Goal: Transaction & Acquisition: Download file/media

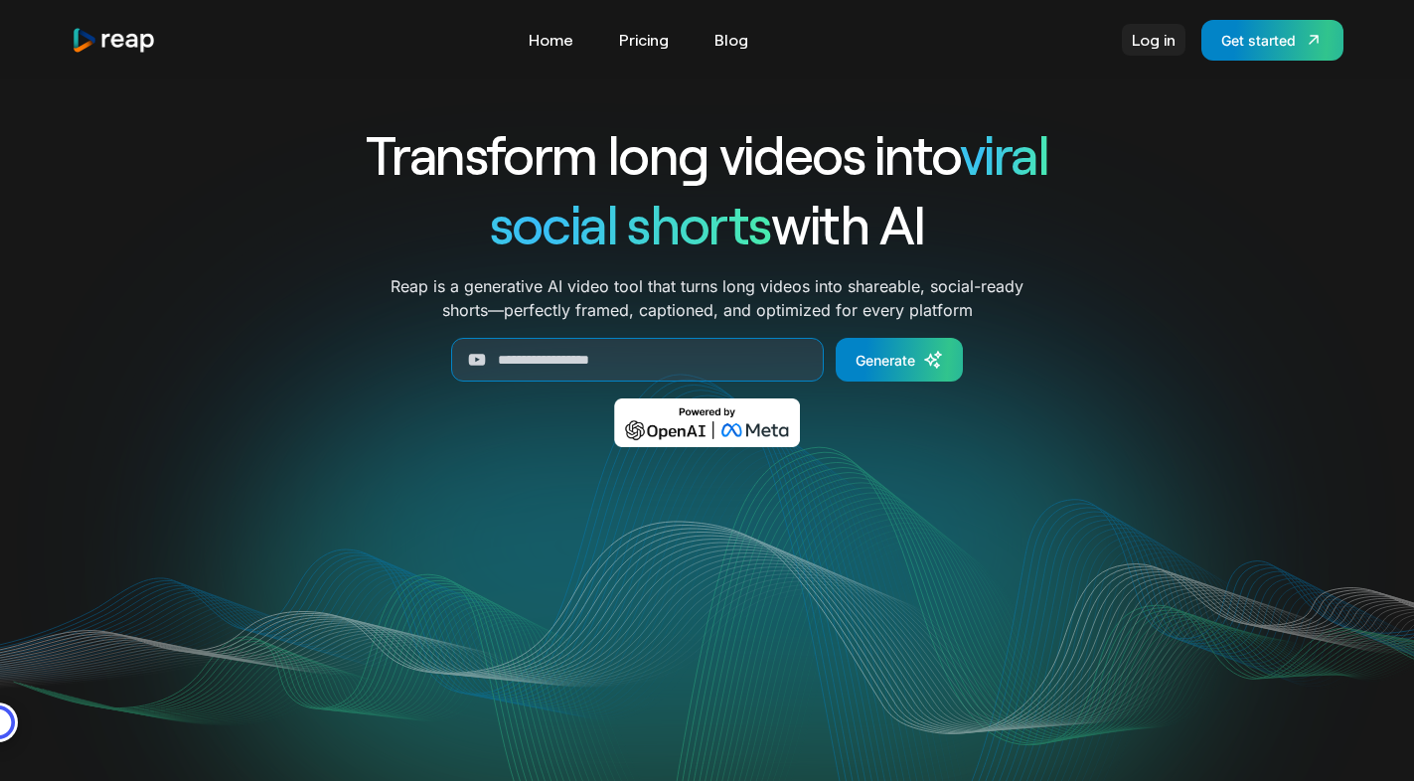
click at [1154, 40] on link "Log in" at bounding box center [1154, 40] width 64 height 32
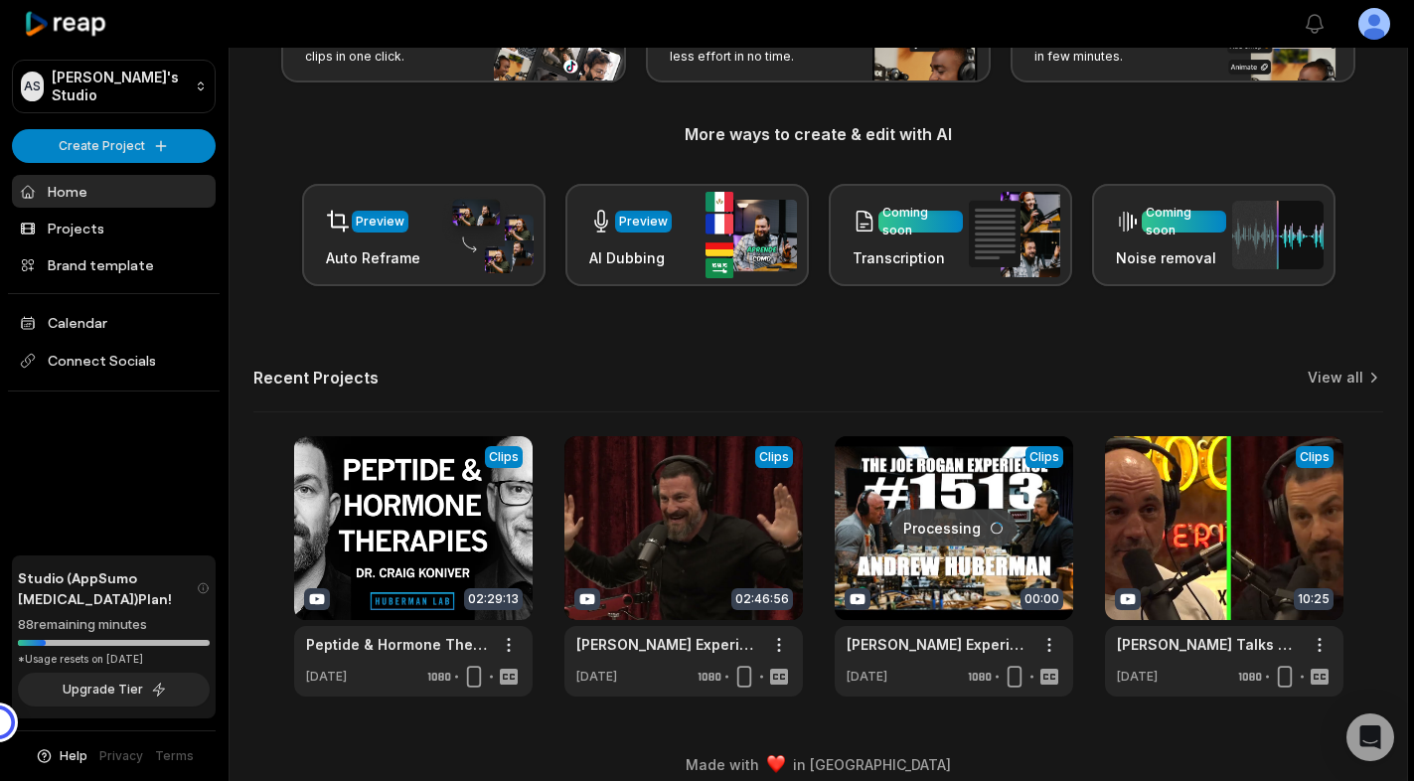
scroll to position [193, 0]
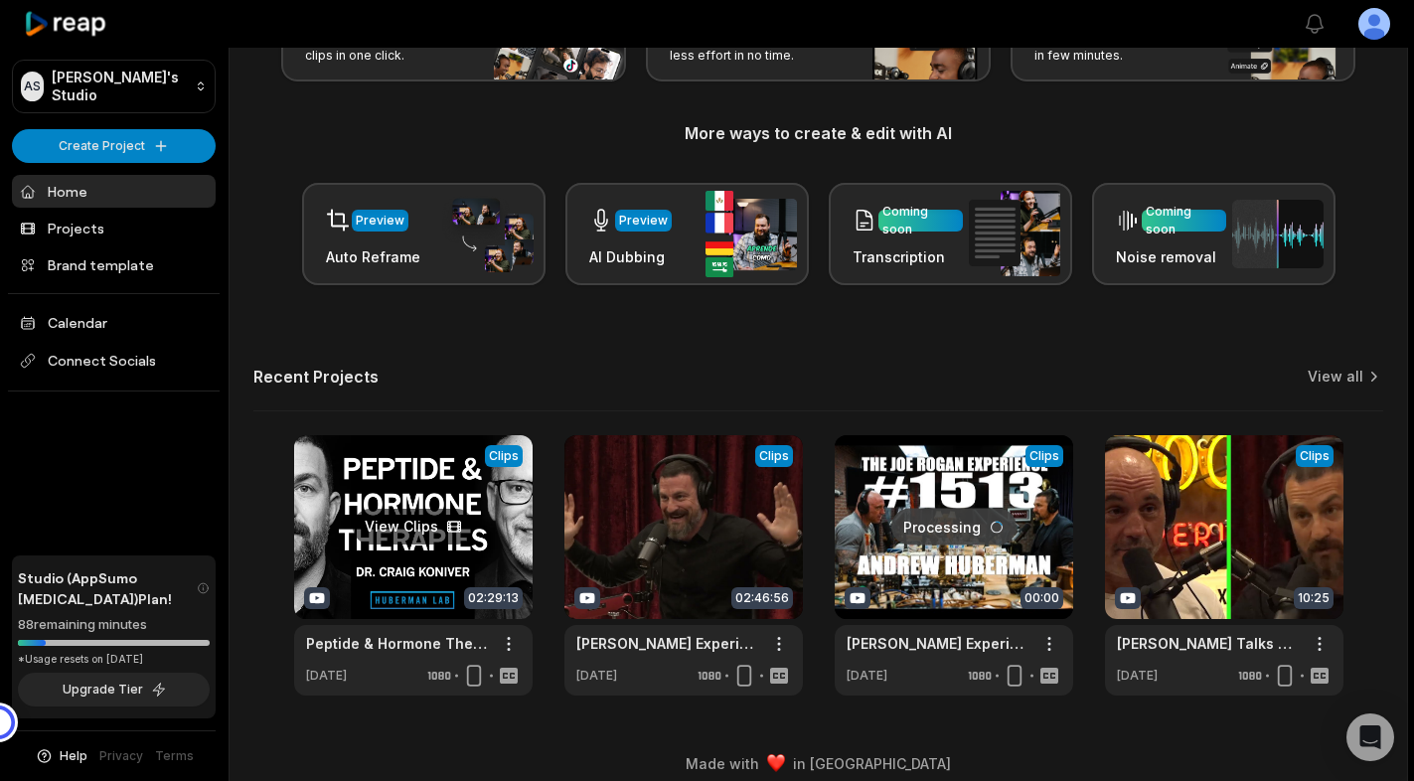
click at [409, 526] on link at bounding box center [413, 565] width 238 height 260
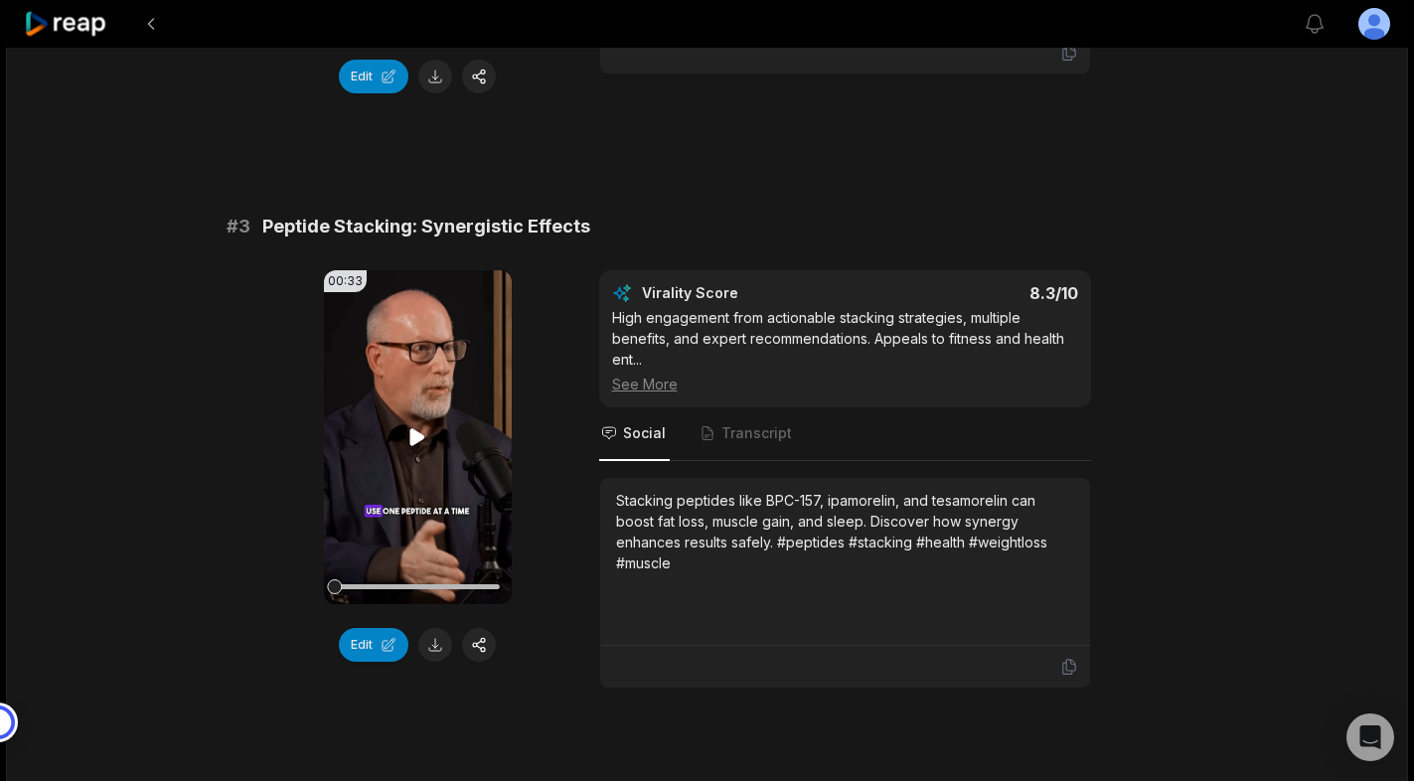
scroll to position [1179, 0]
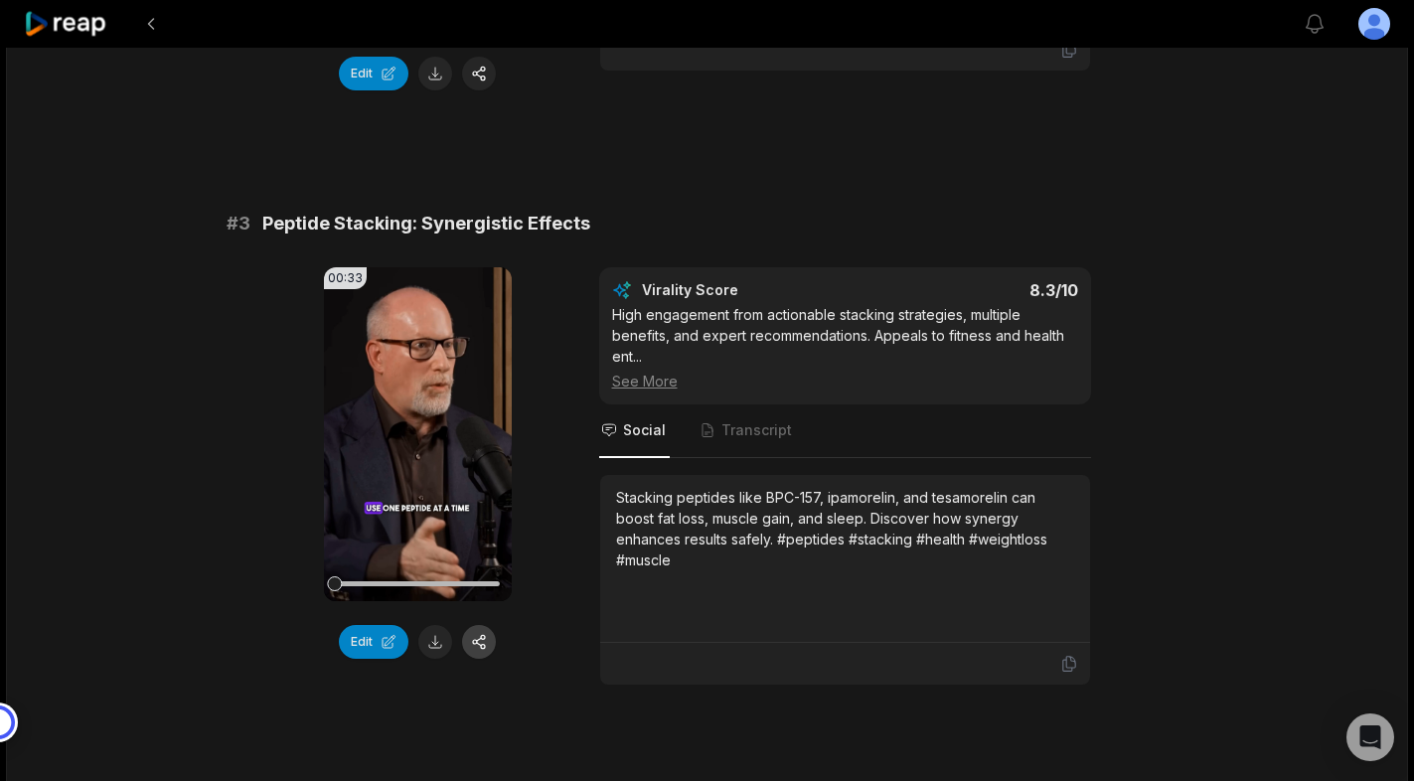
click at [482, 638] on button "button" at bounding box center [479, 642] width 34 height 34
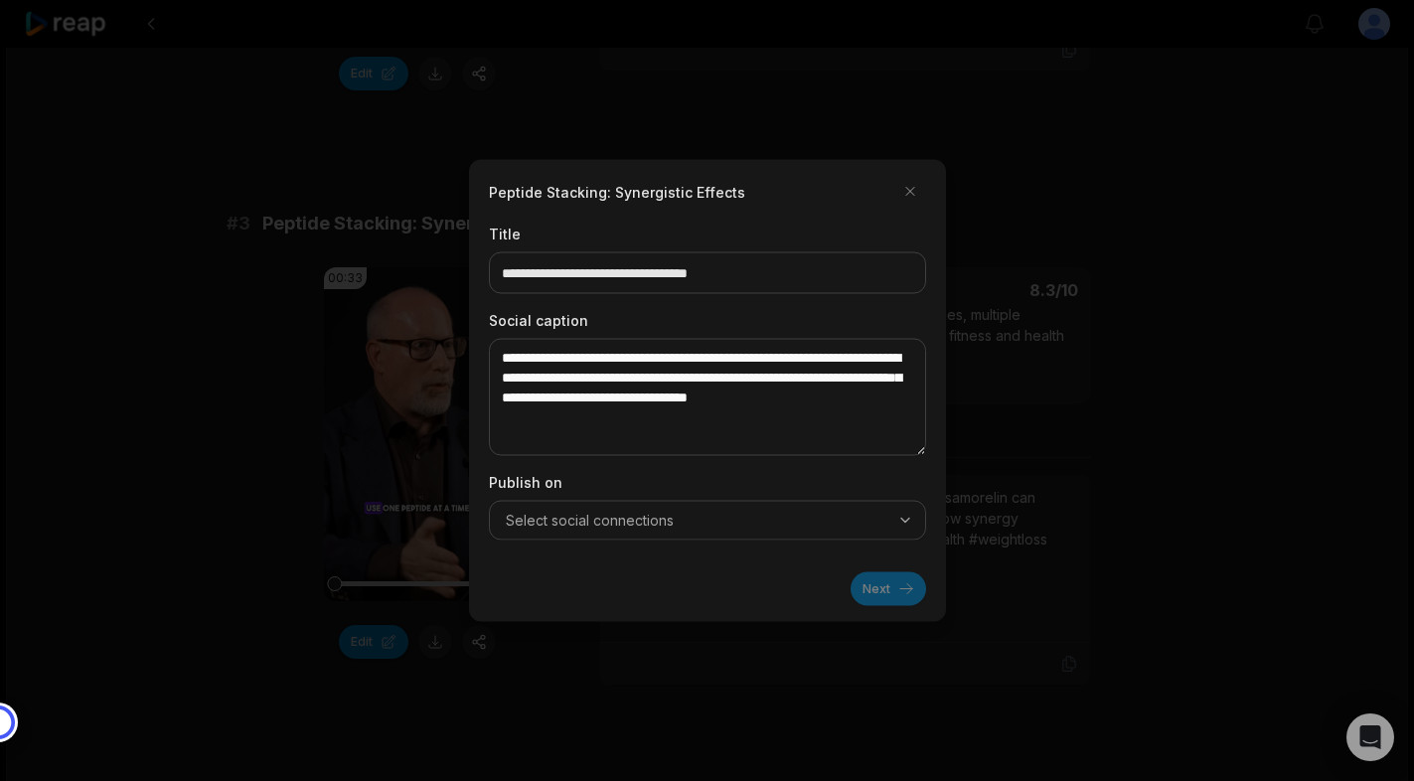
click at [572, 533] on button "Select social connections" at bounding box center [707, 521] width 437 height 40
click at [903, 197] on button "button" at bounding box center [910, 192] width 32 height 32
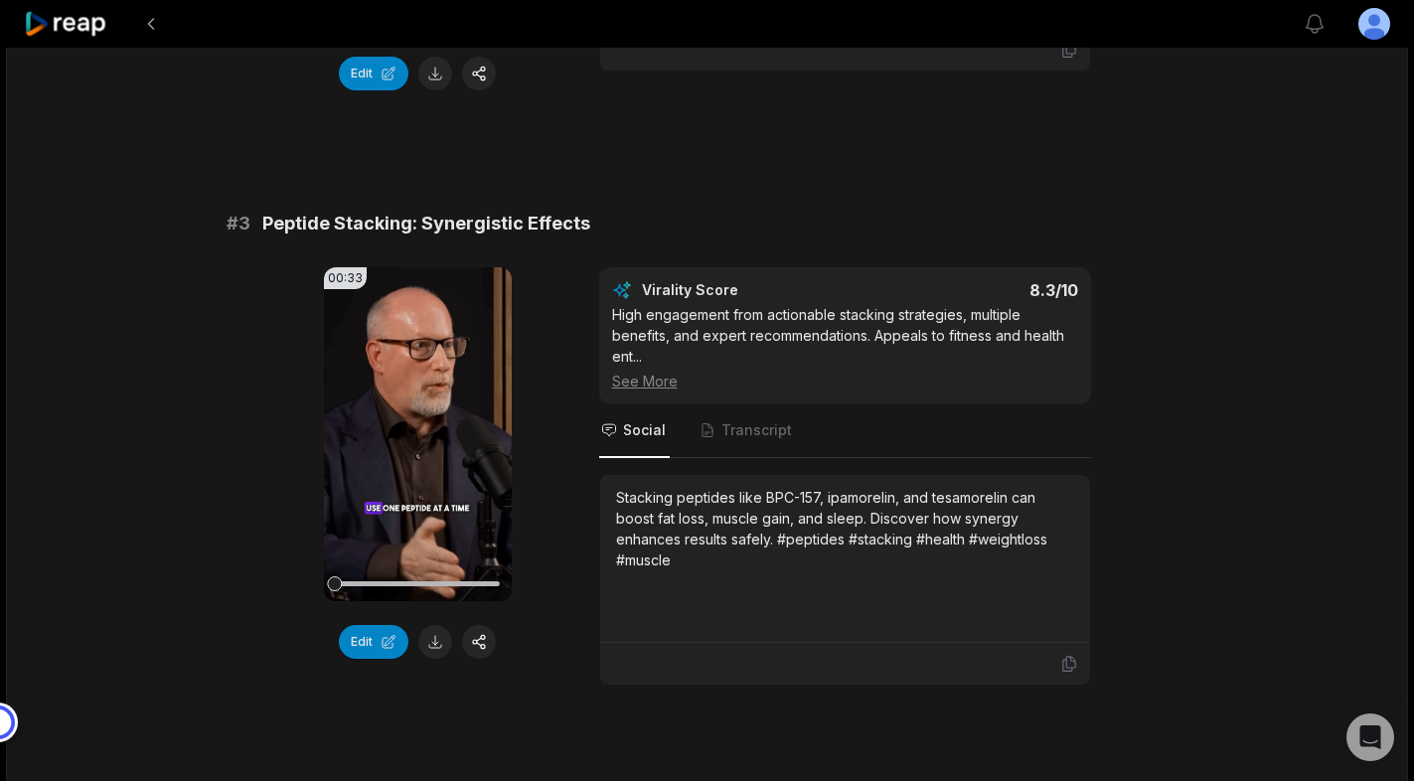
click at [563, 580] on div "00:33 Your browser does not support mp4 format. Edit Virality Score 8.3 /10 Hig…" at bounding box center [708, 476] width 962 height 418
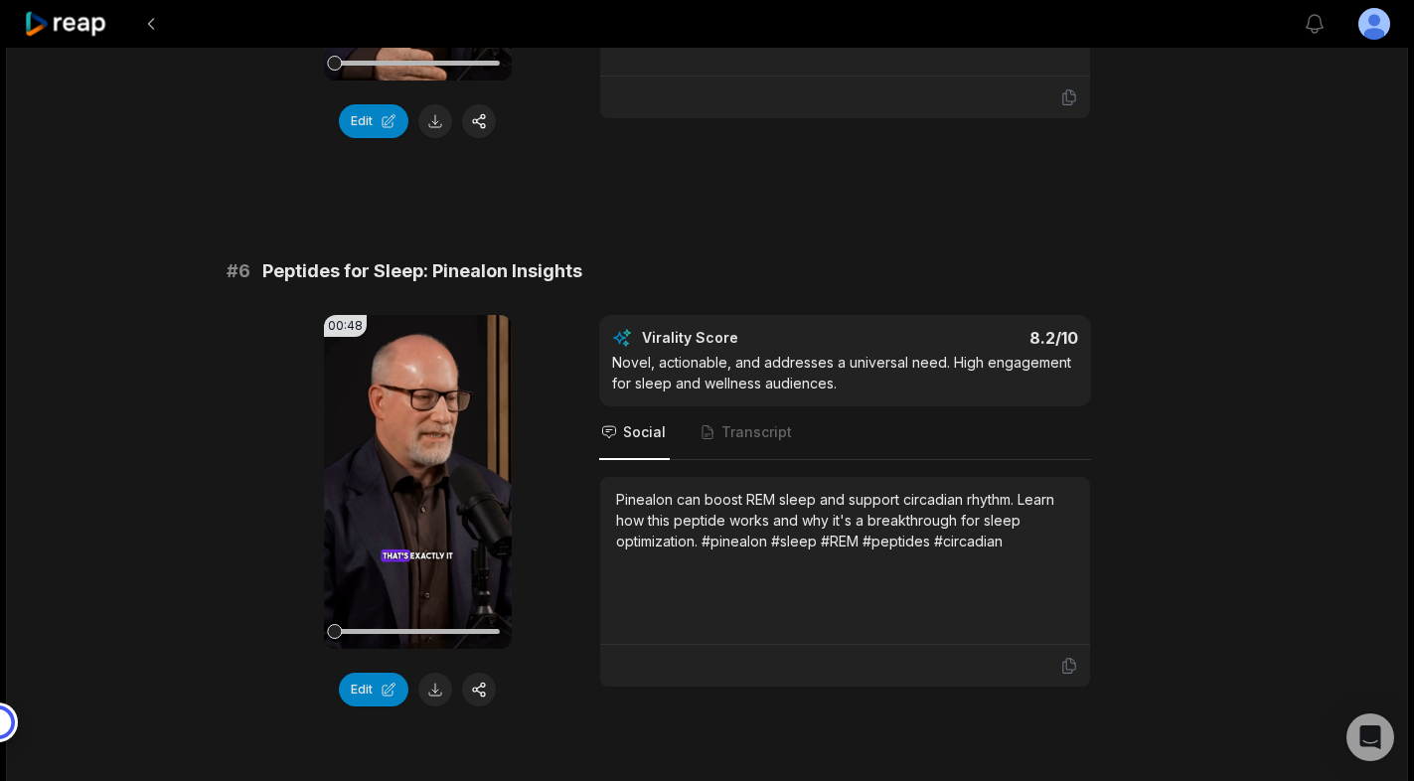
scroll to position [2871, 0]
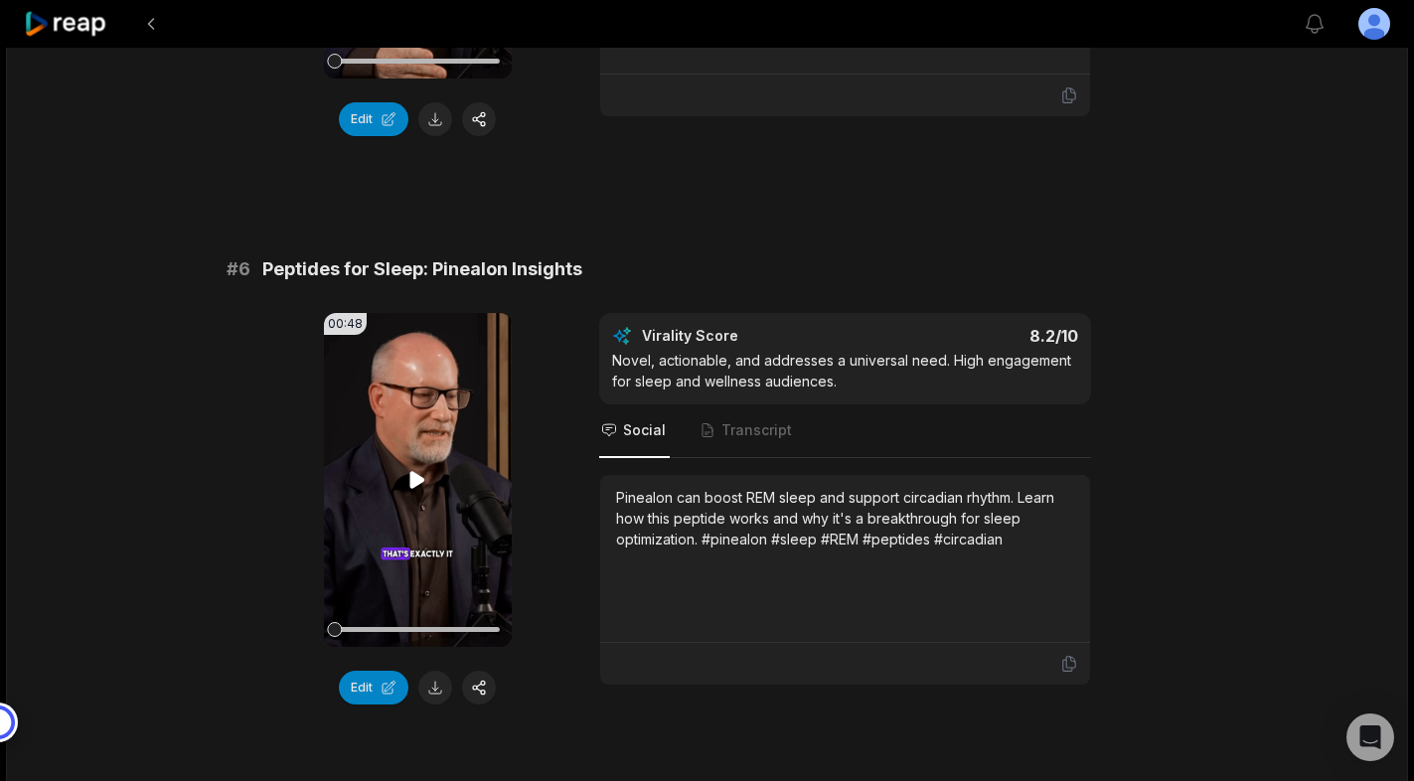
click at [412, 479] on icon at bounding box center [417, 479] width 15 height 17
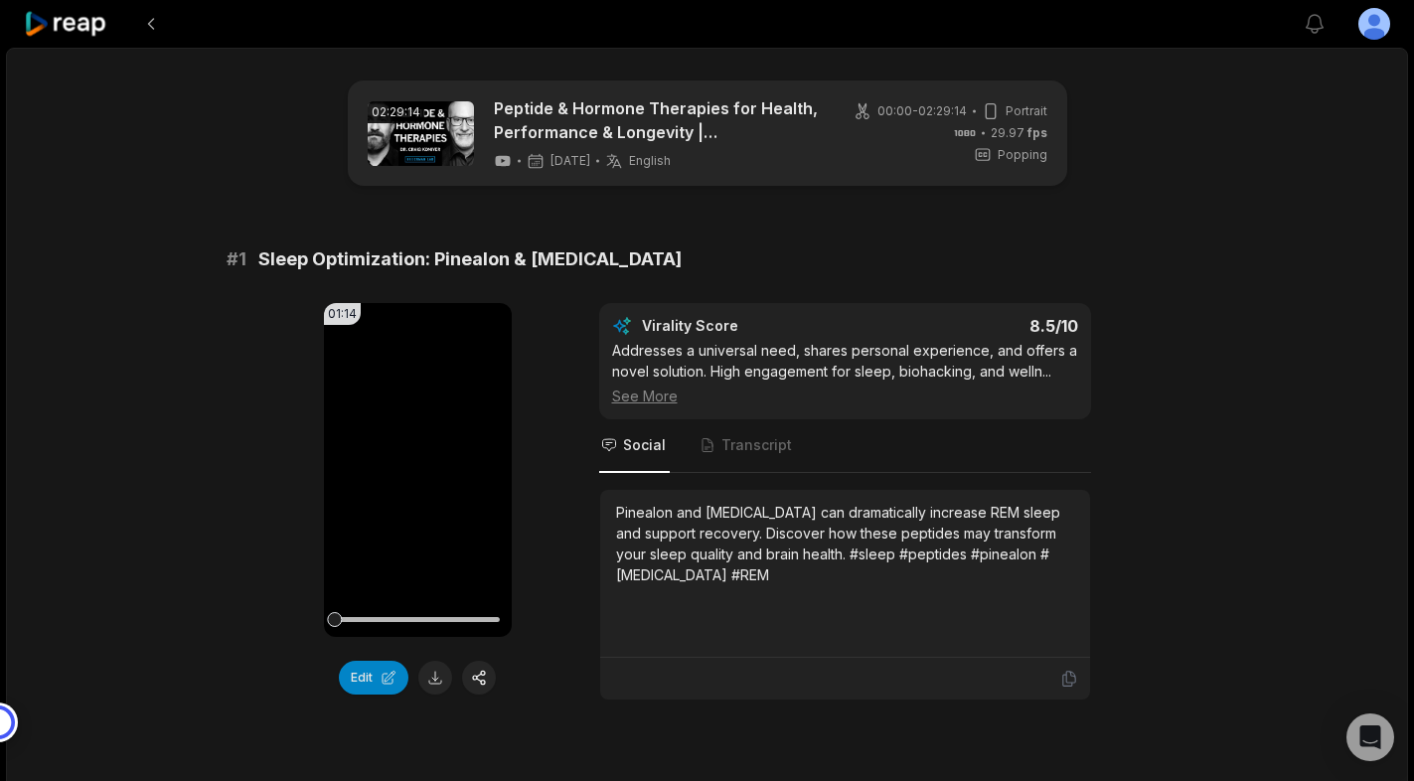
click at [62, 30] on icon at bounding box center [66, 24] width 84 height 27
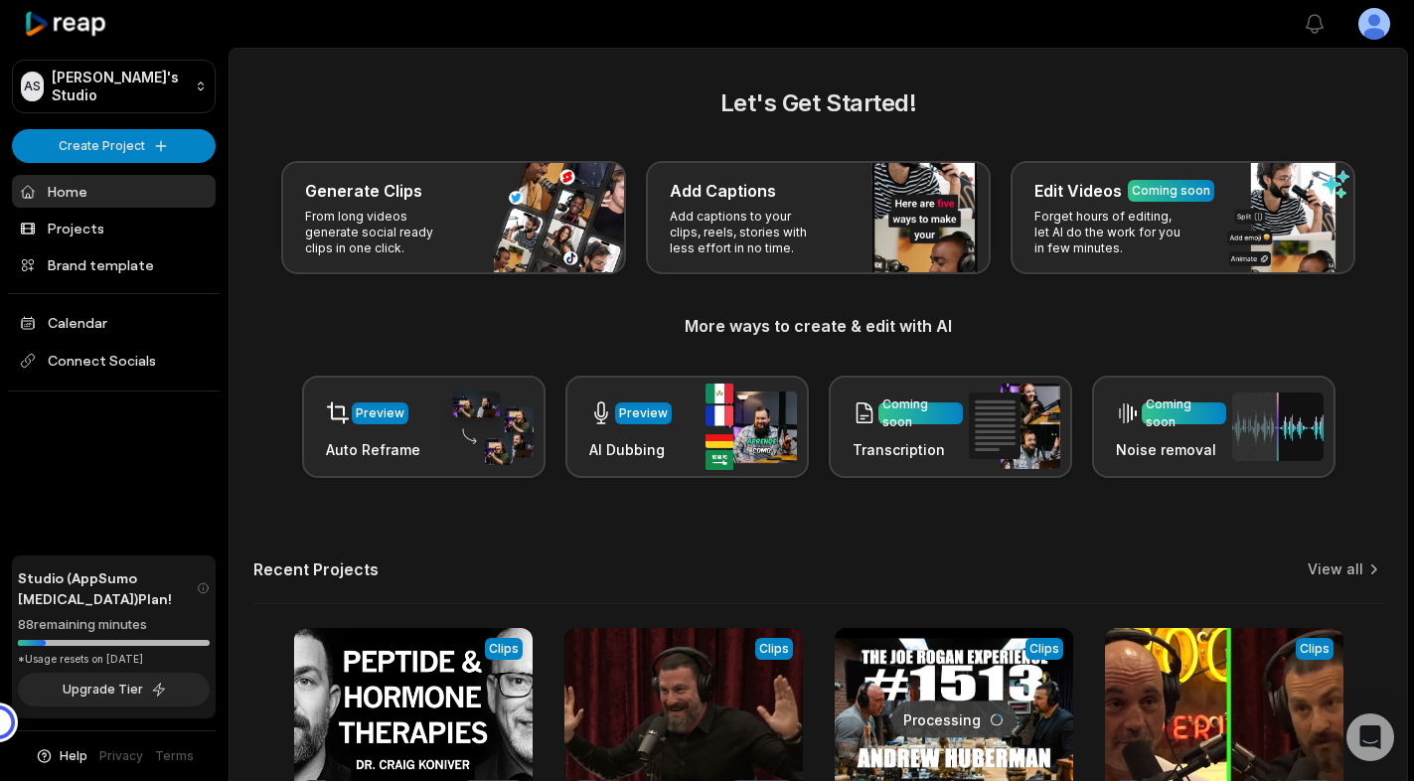
scroll to position [211, 0]
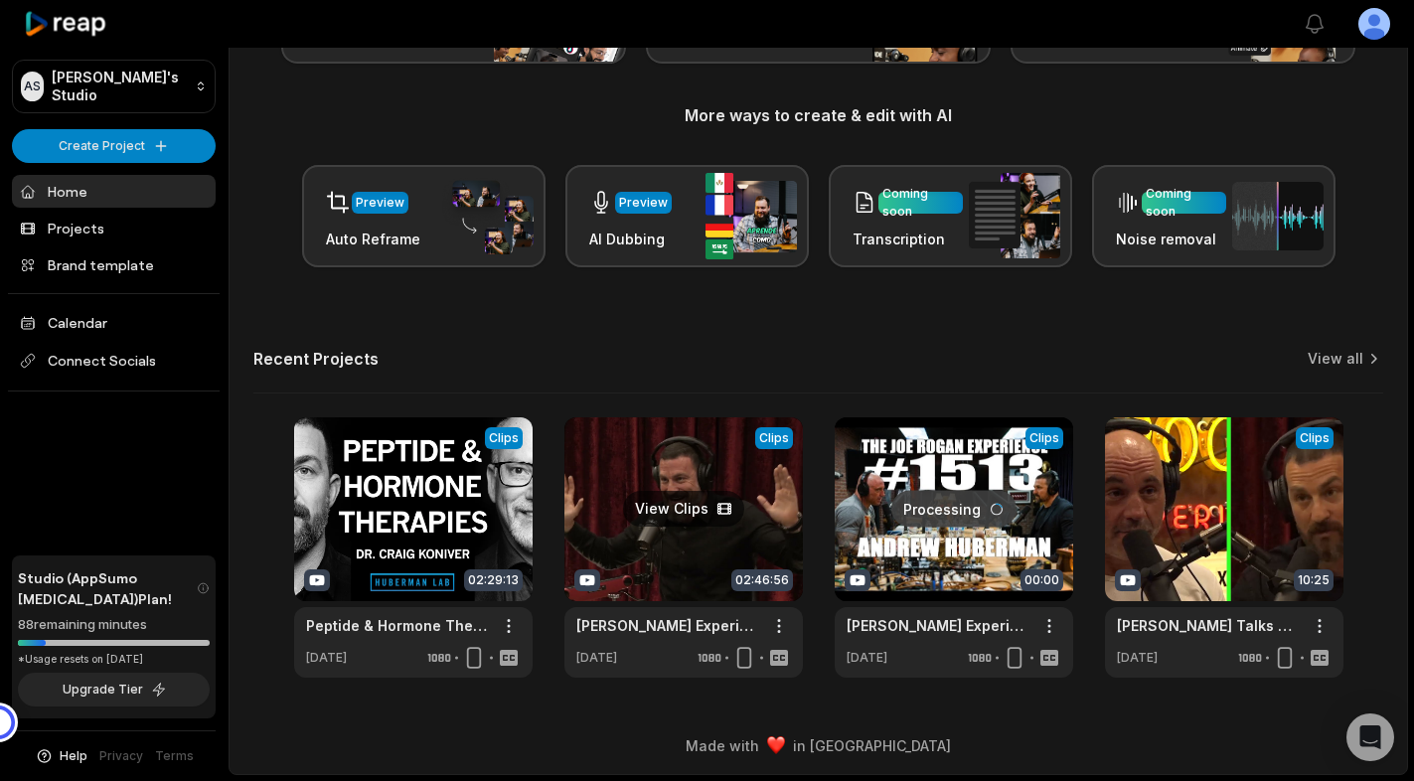
click at [676, 503] on link at bounding box center [683, 547] width 238 height 260
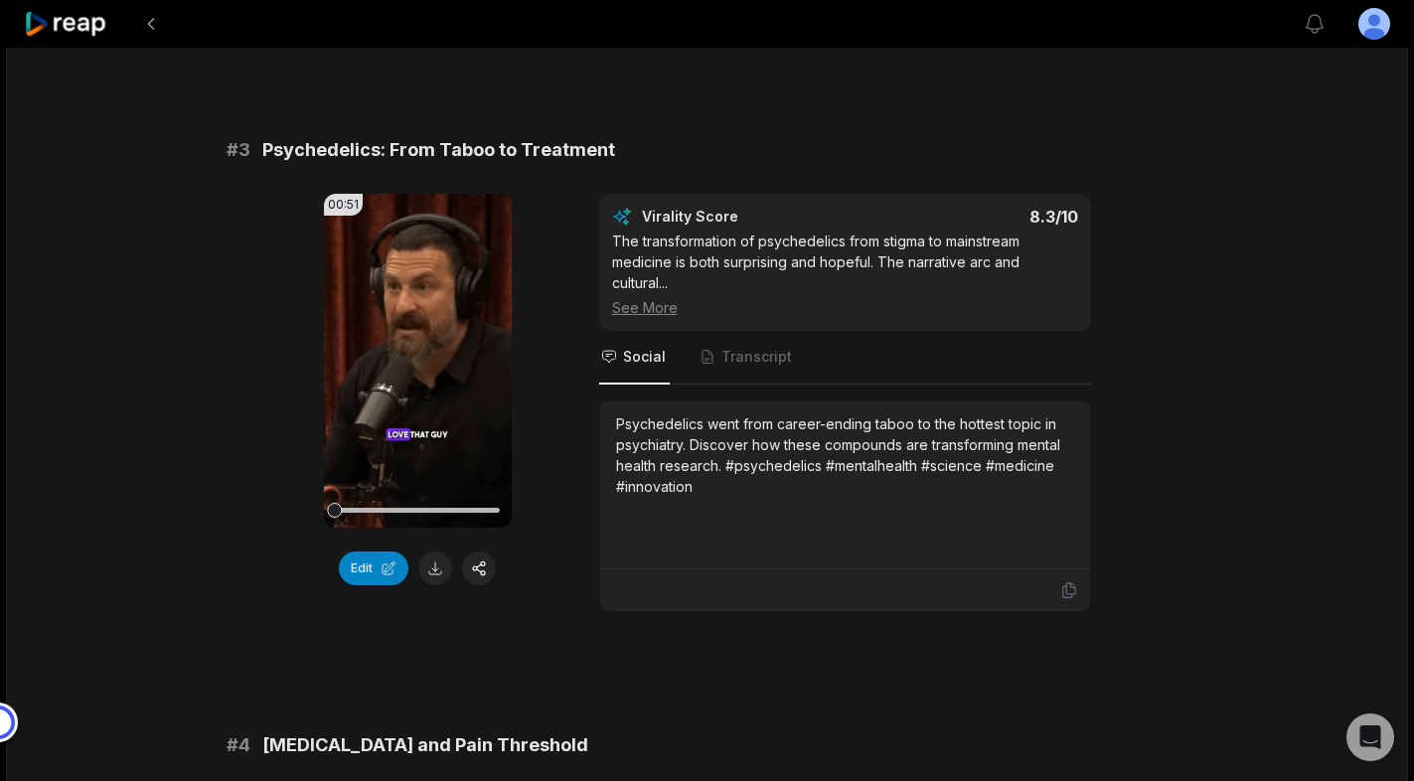
scroll to position [1852, 0]
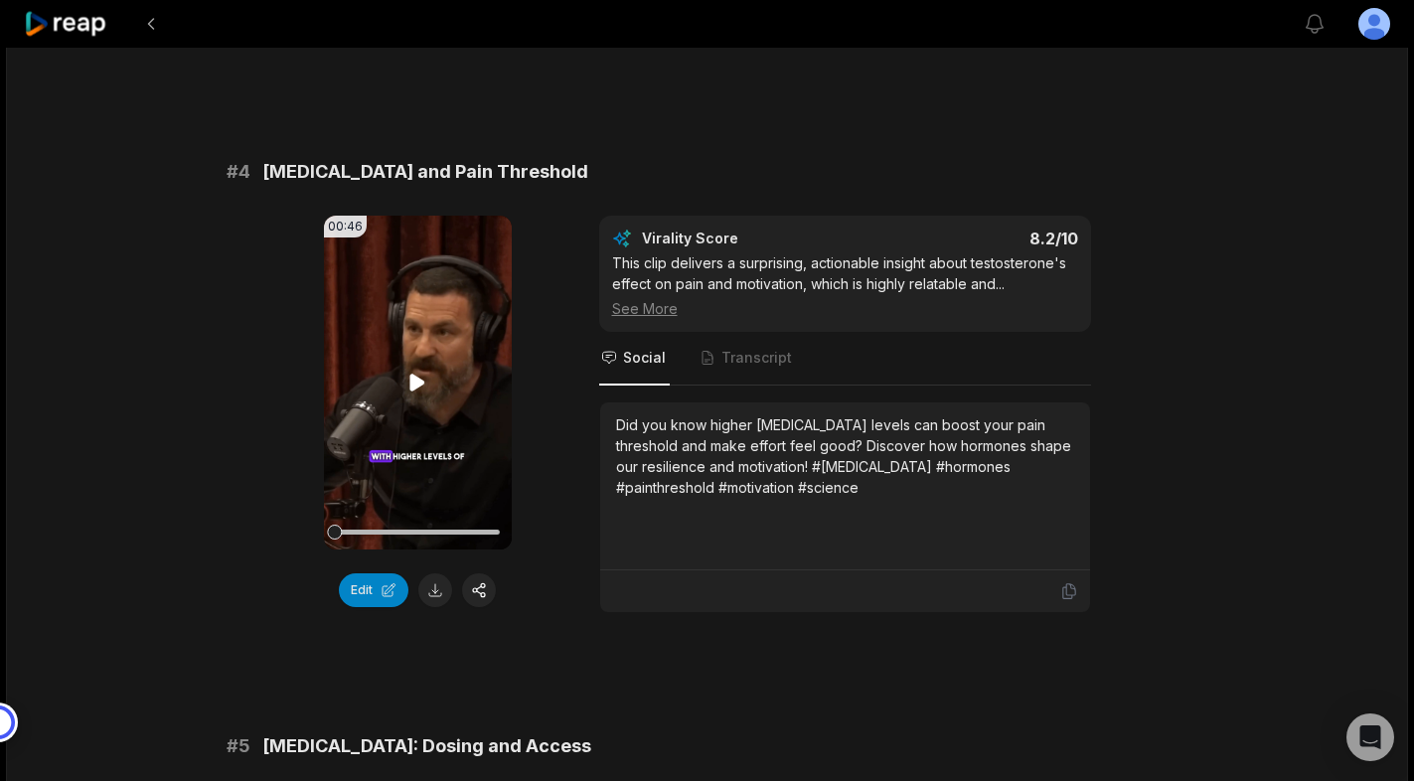
click at [413, 380] on icon at bounding box center [417, 382] width 15 height 17
click at [422, 373] on icon at bounding box center [417, 383] width 24 height 24
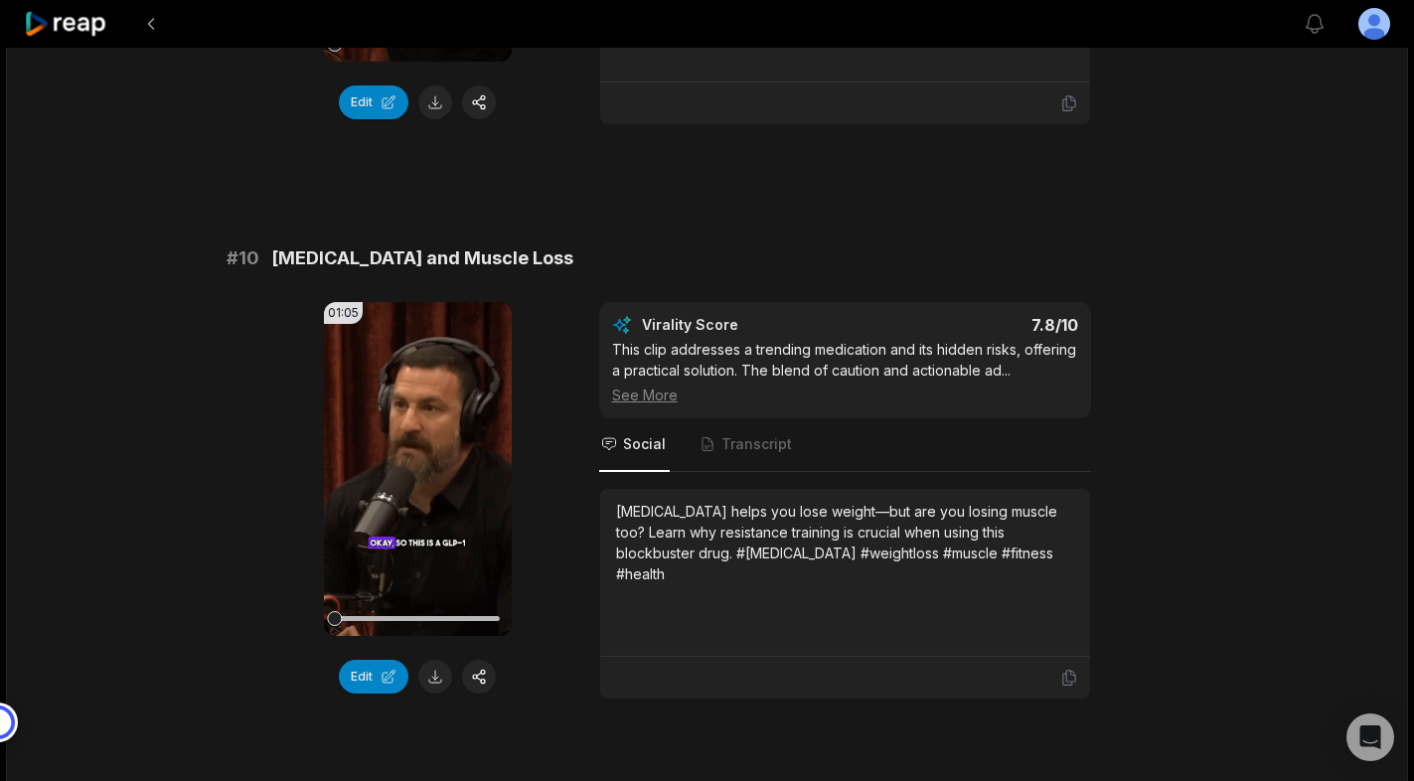
scroll to position [5242, 0]
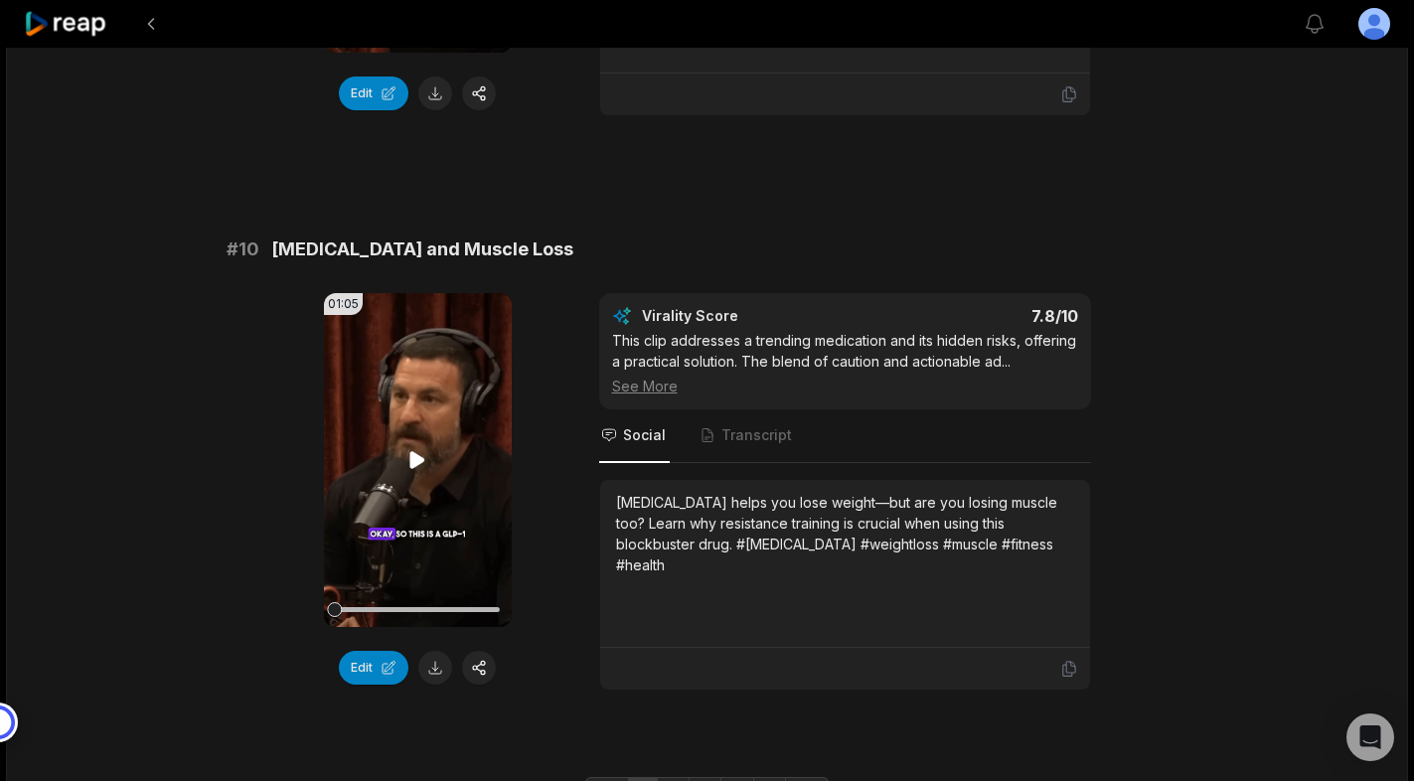
click at [418, 457] on icon at bounding box center [417, 459] width 15 height 17
click at [415, 455] on icon at bounding box center [417, 460] width 24 height 24
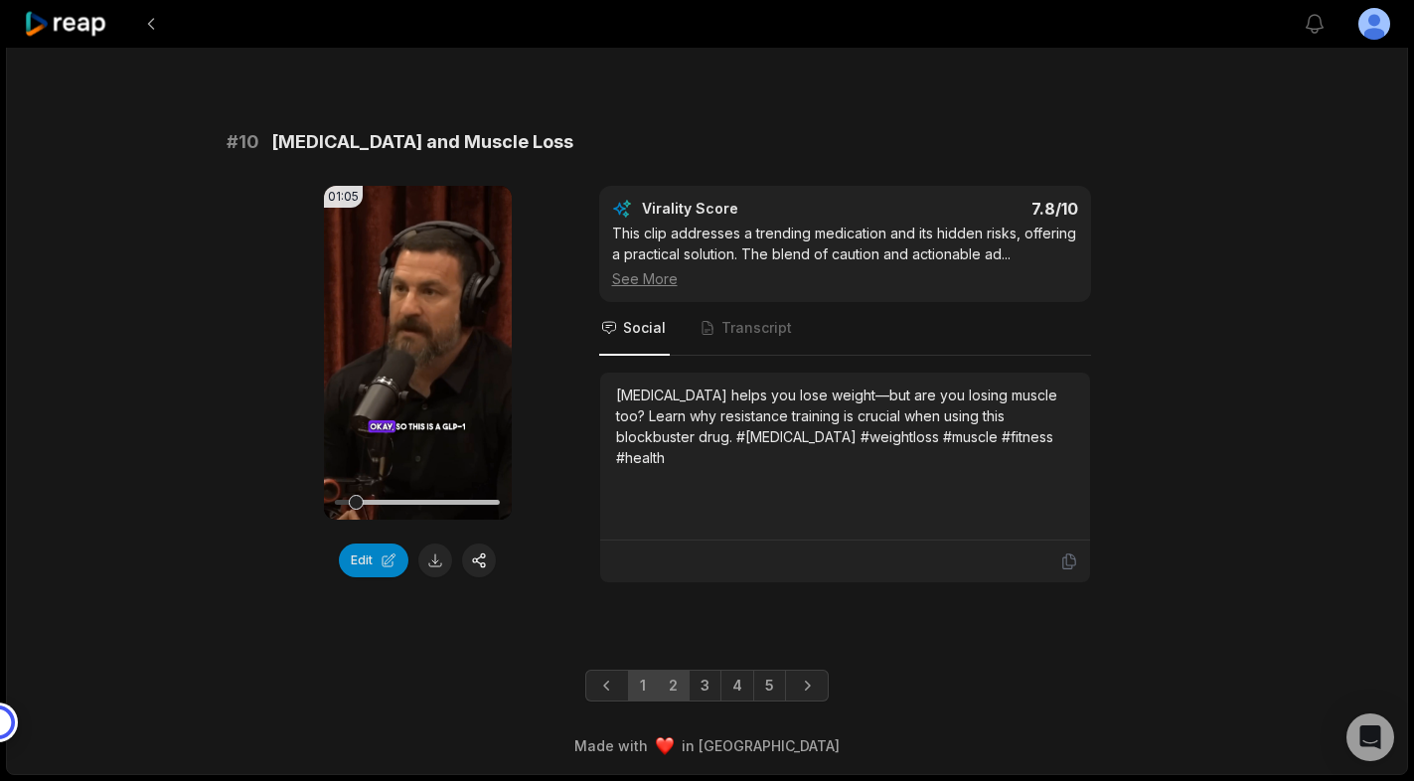
click at [674, 678] on link "2" at bounding box center [673, 686] width 33 height 32
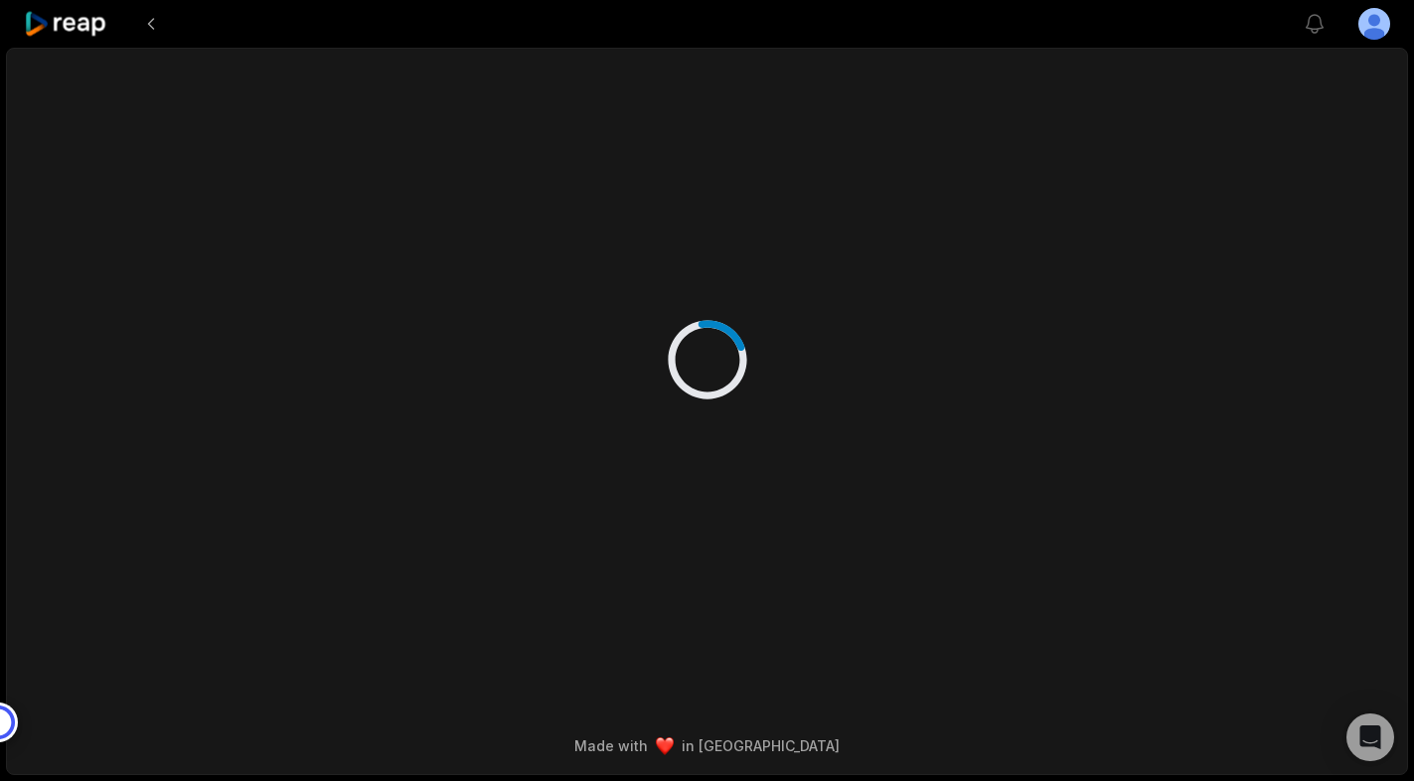
scroll to position [0, 0]
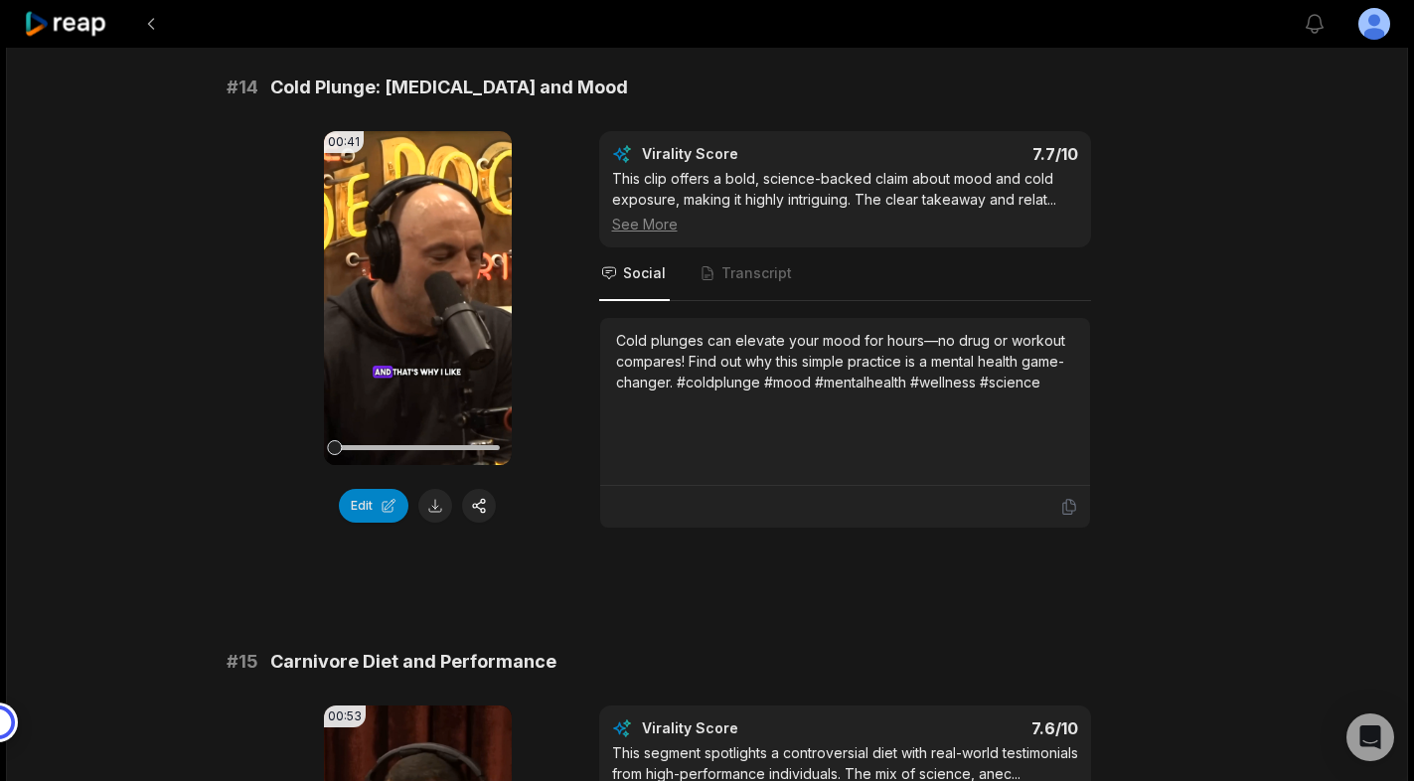
scroll to position [2338, 0]
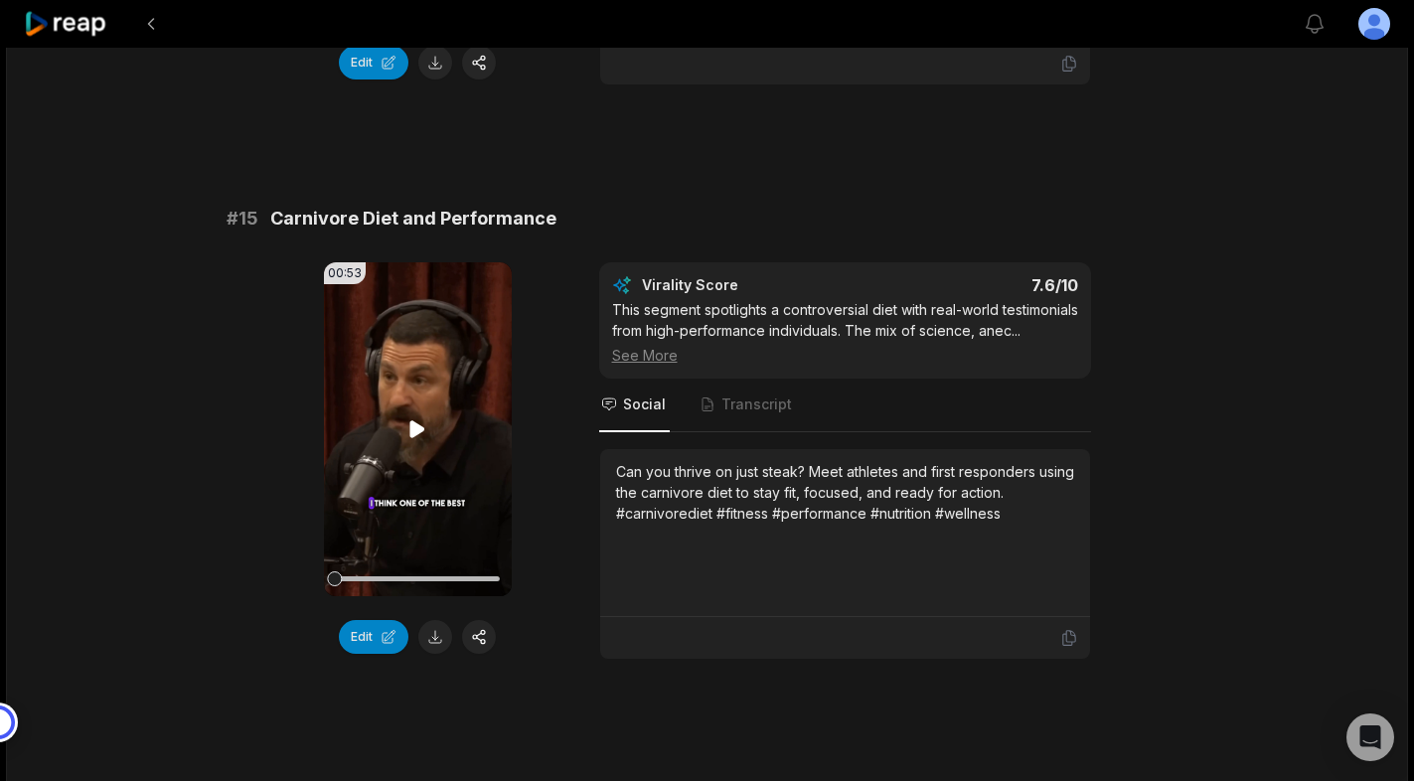
click at [415, 428] on icon at bounding box center [417, 428] width 15 height 17
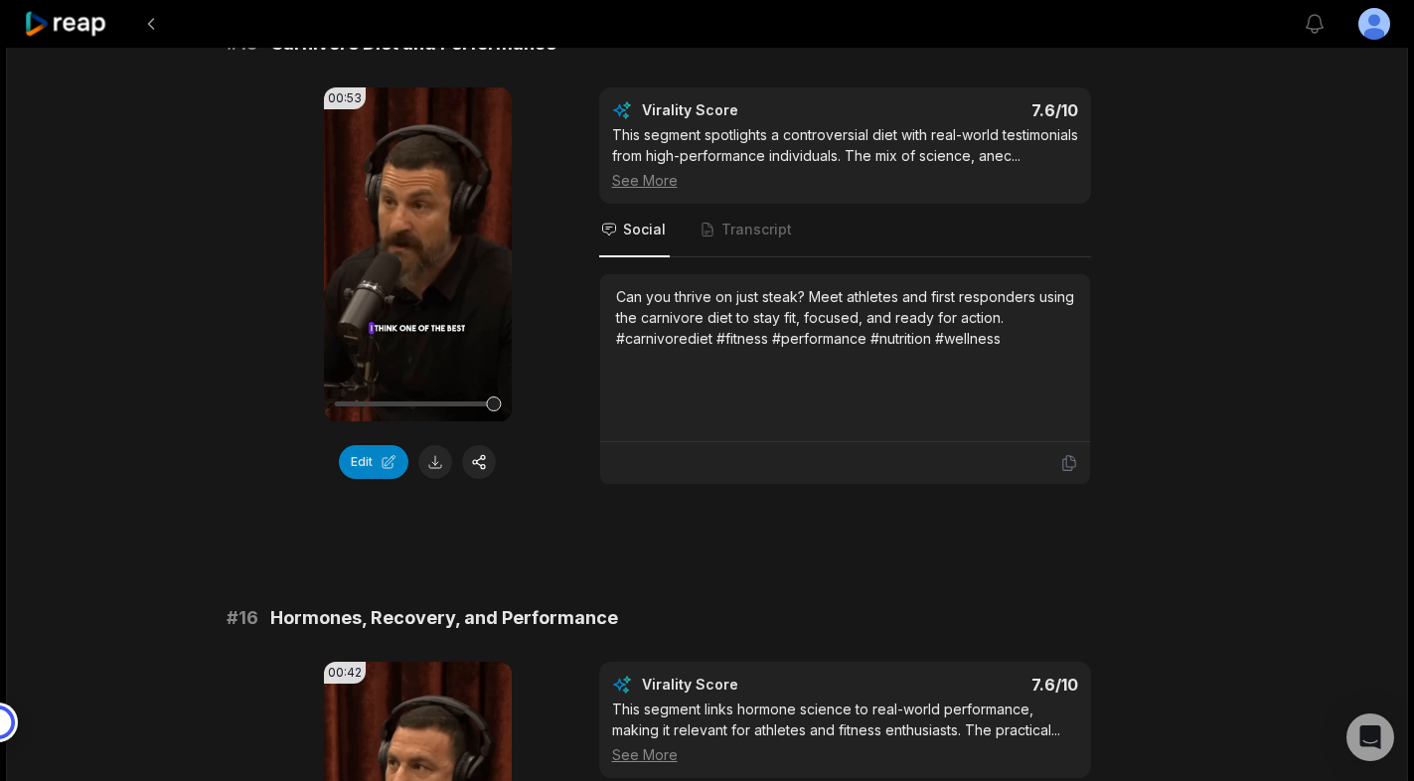
scroll to position [2499, 0]
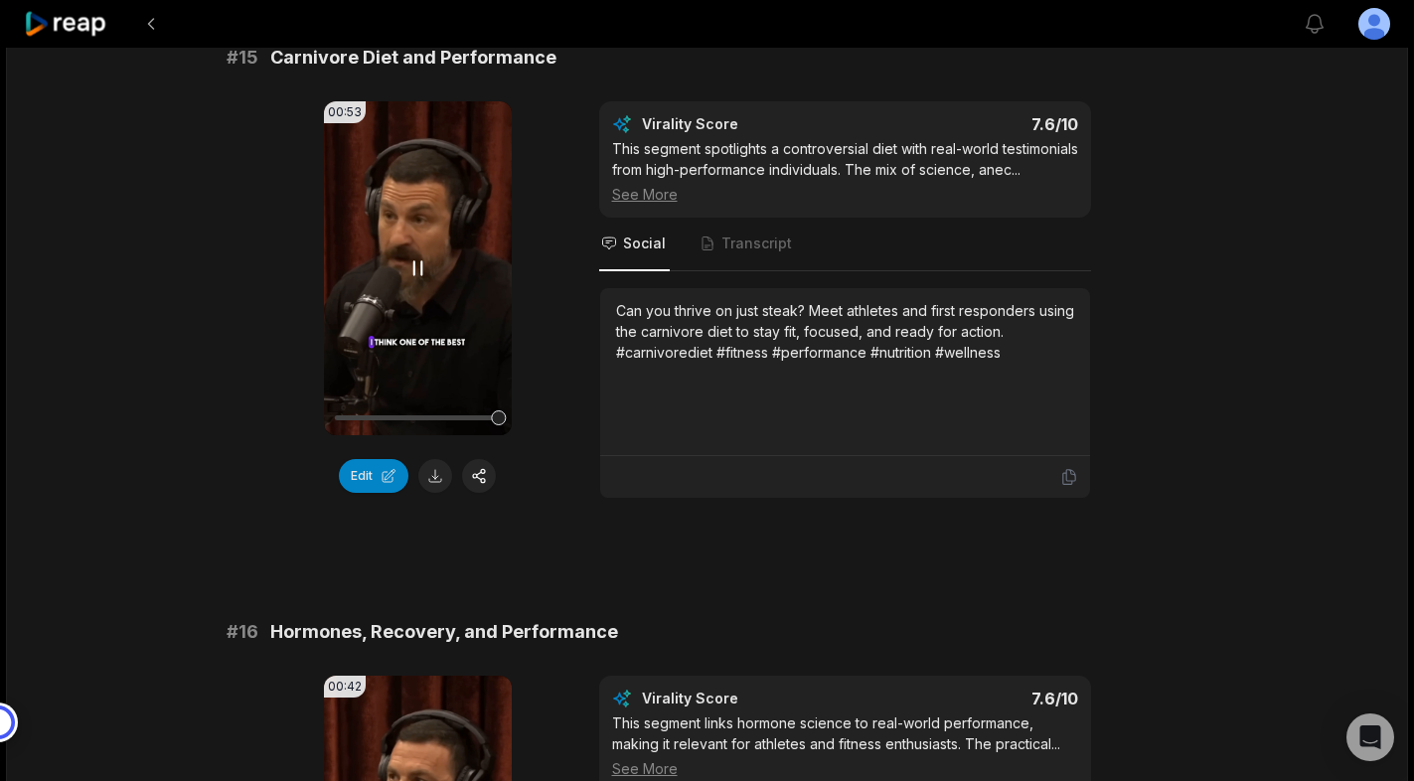
click at [415, 264] on icon at bounding box center [417, 268] width 24 height 24
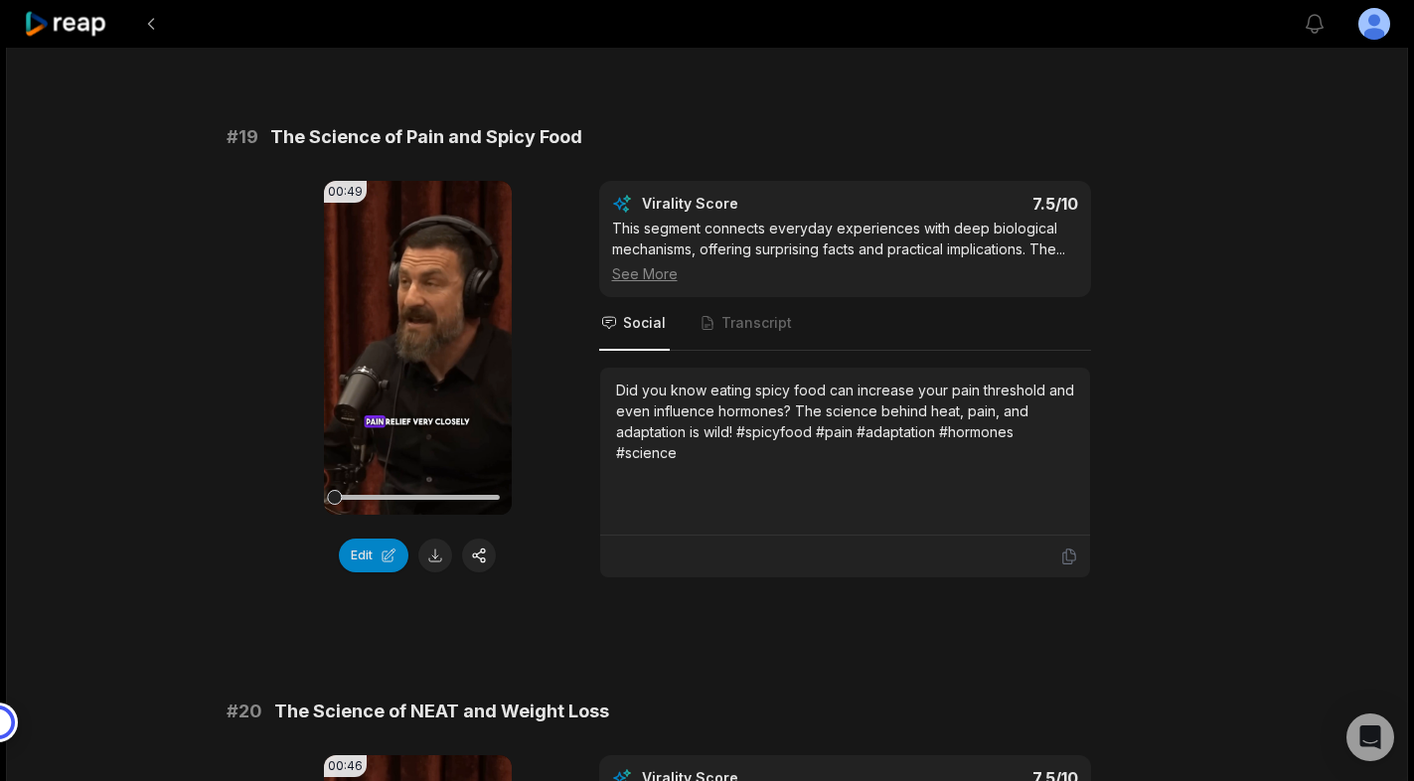
scroll to position [5307, 0]
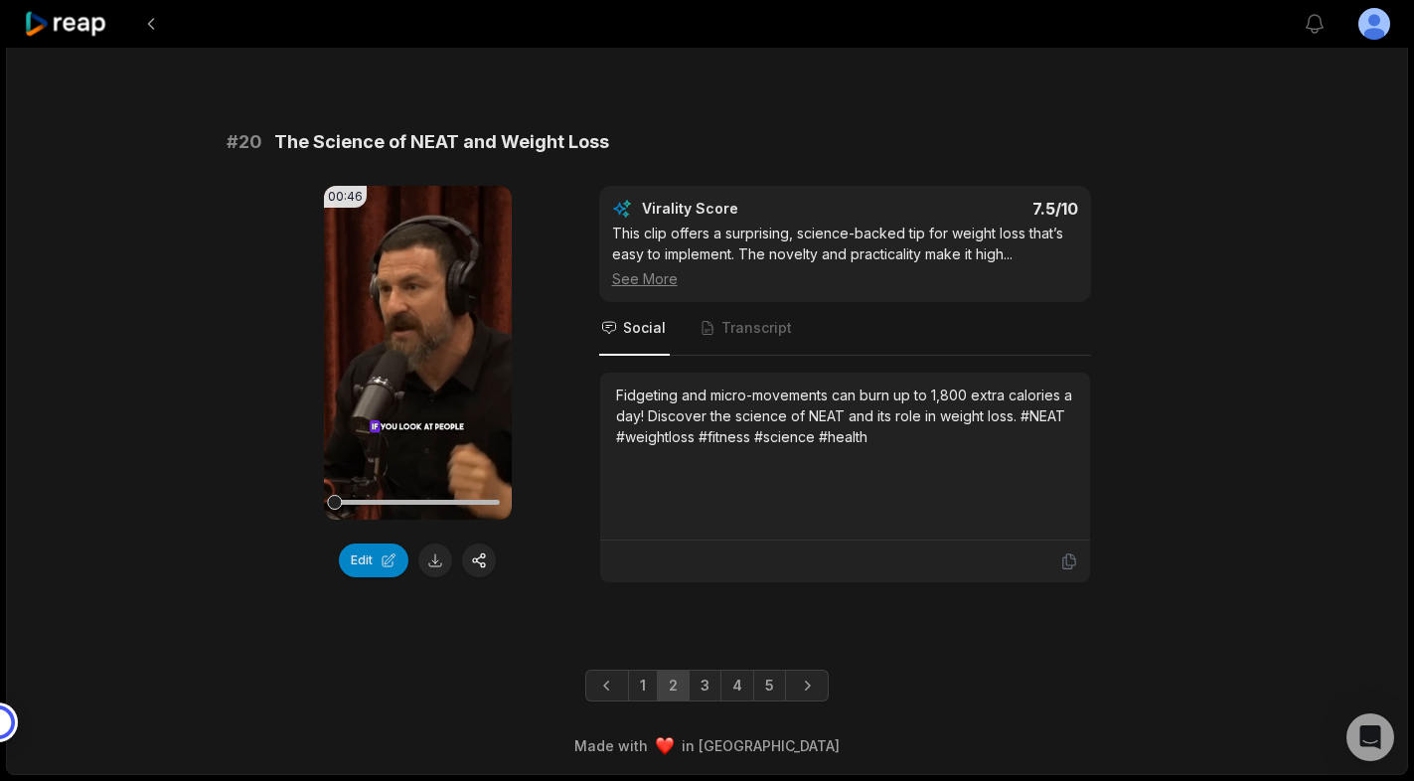
click at [71, 29] on icon at bounding box center [66, 24] width 84 height 27
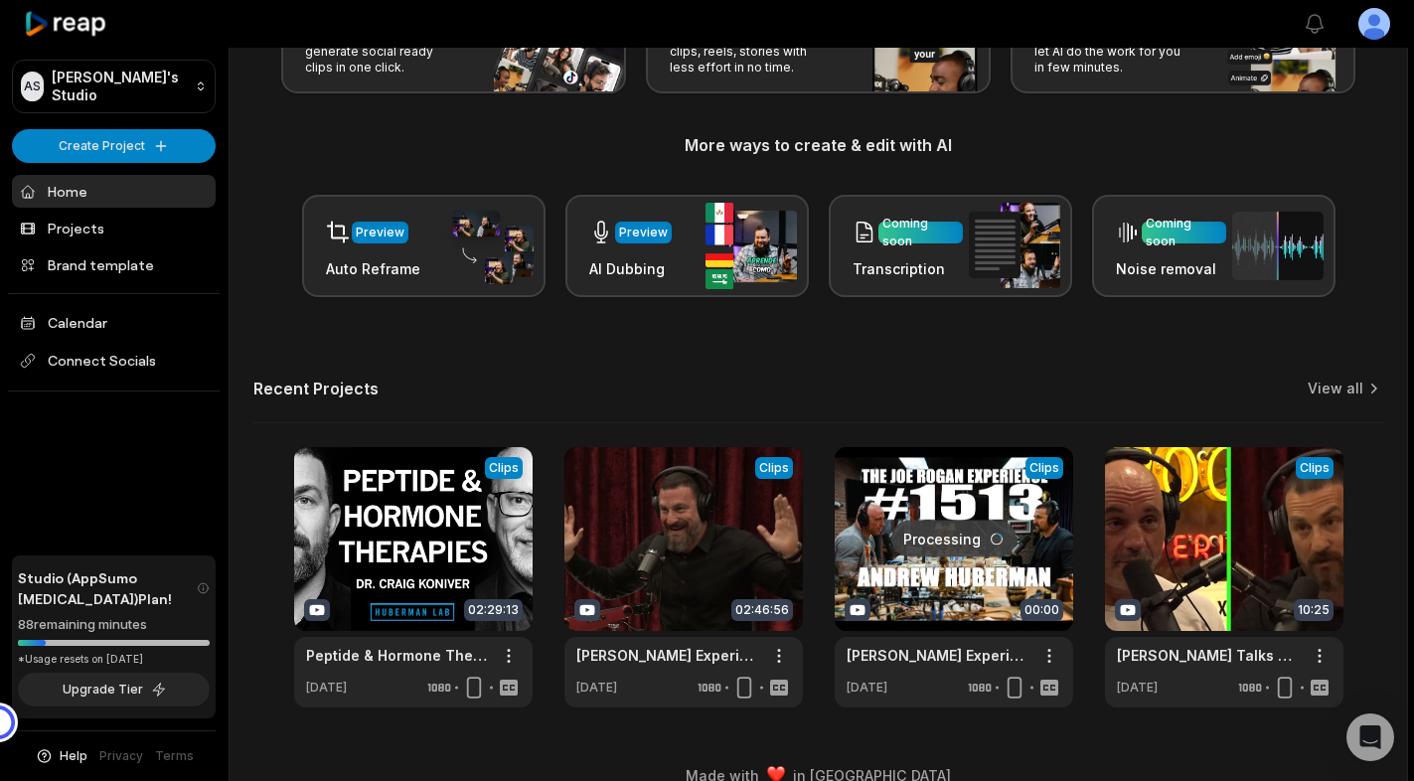
scroll to position [211, 0]
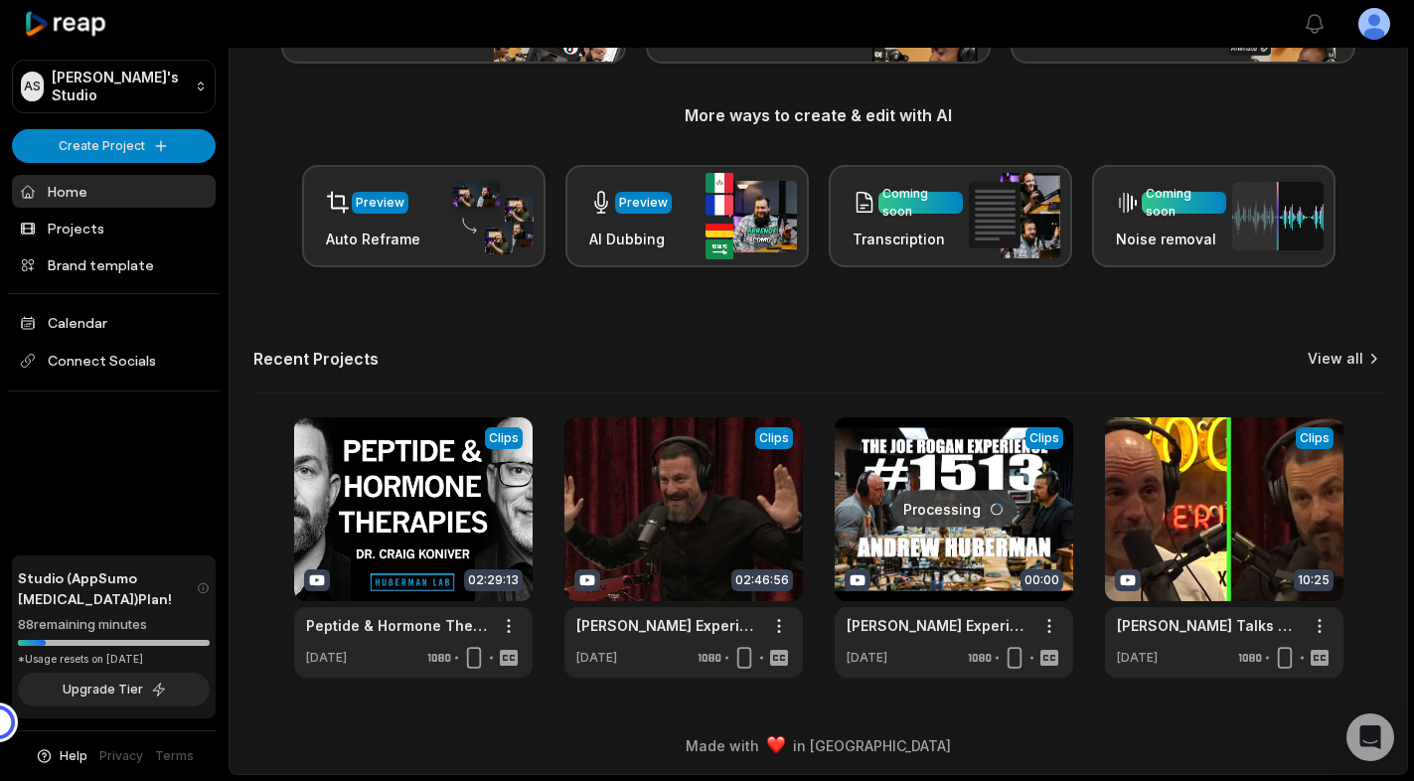
click at [1327, 366] on link "View all" at bounding box center [1336, 359] width 56 height 20
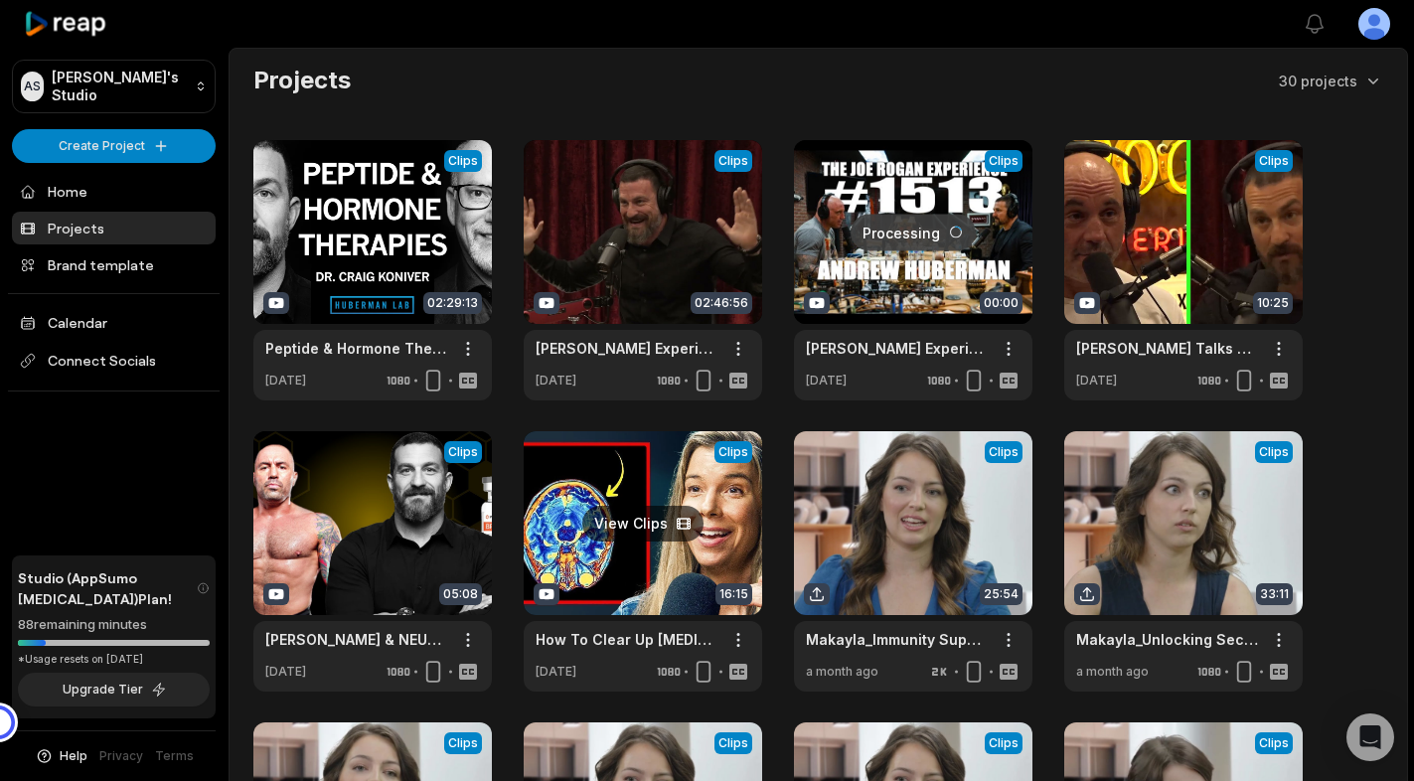
click at [629, 516] on link at bounding box center [643, 561] width 238 height 260
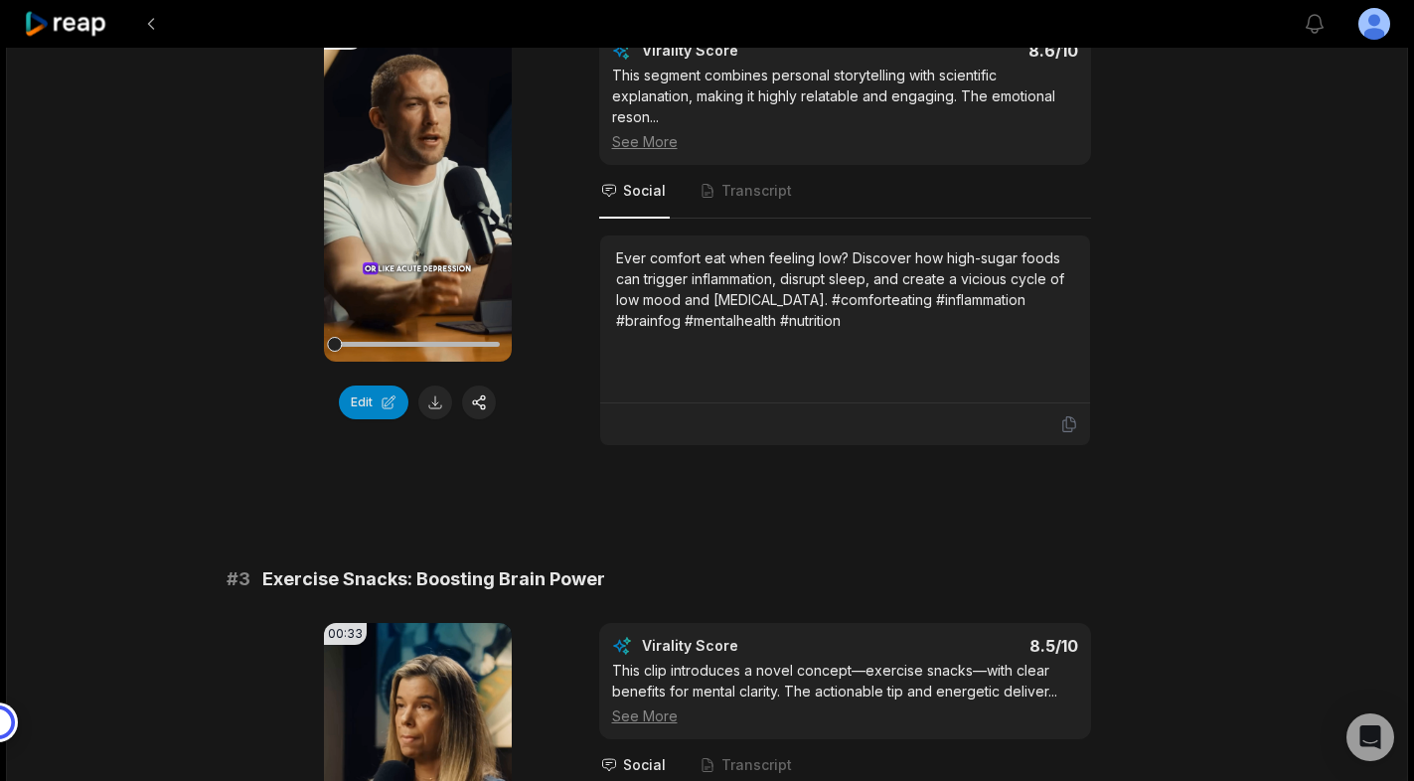
scroll to position [1040, 0]
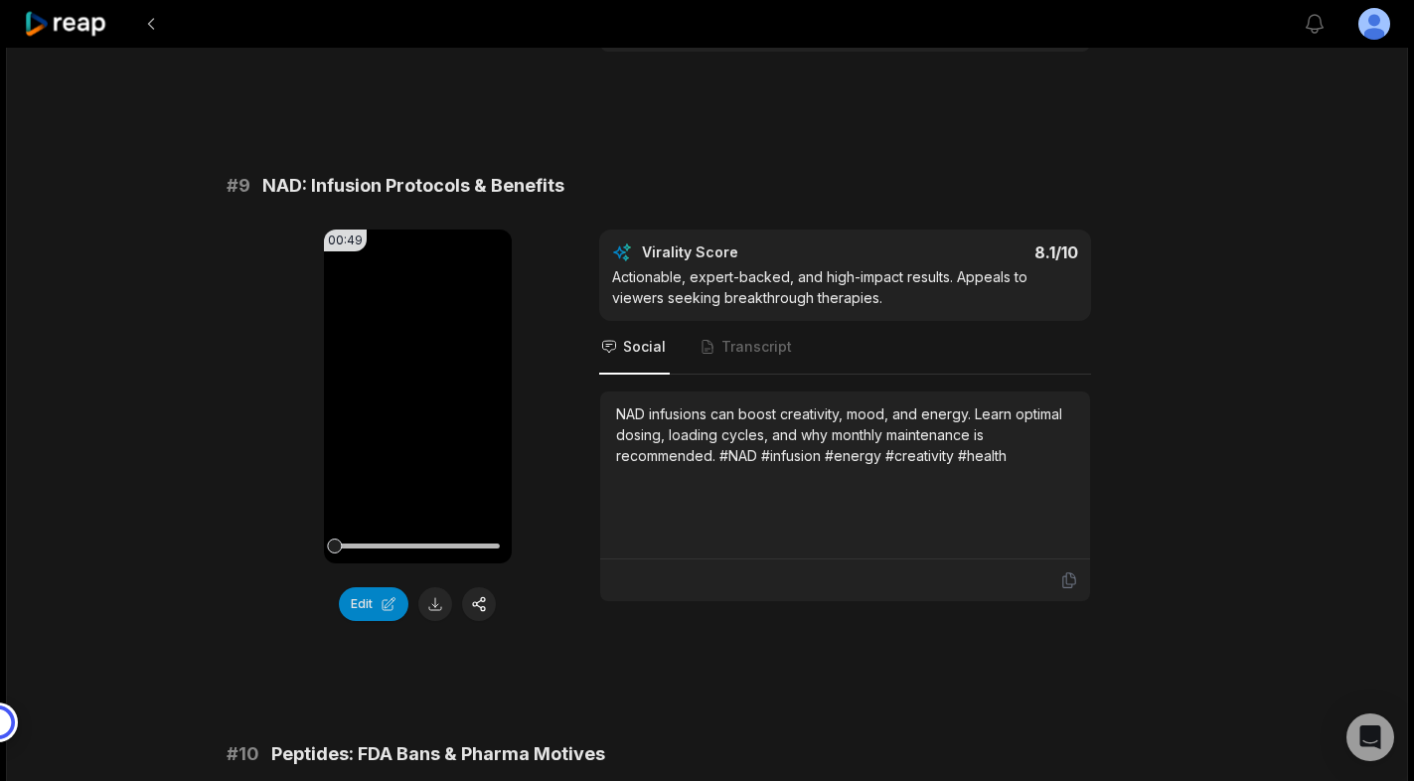
scroll to position [5319, 0]
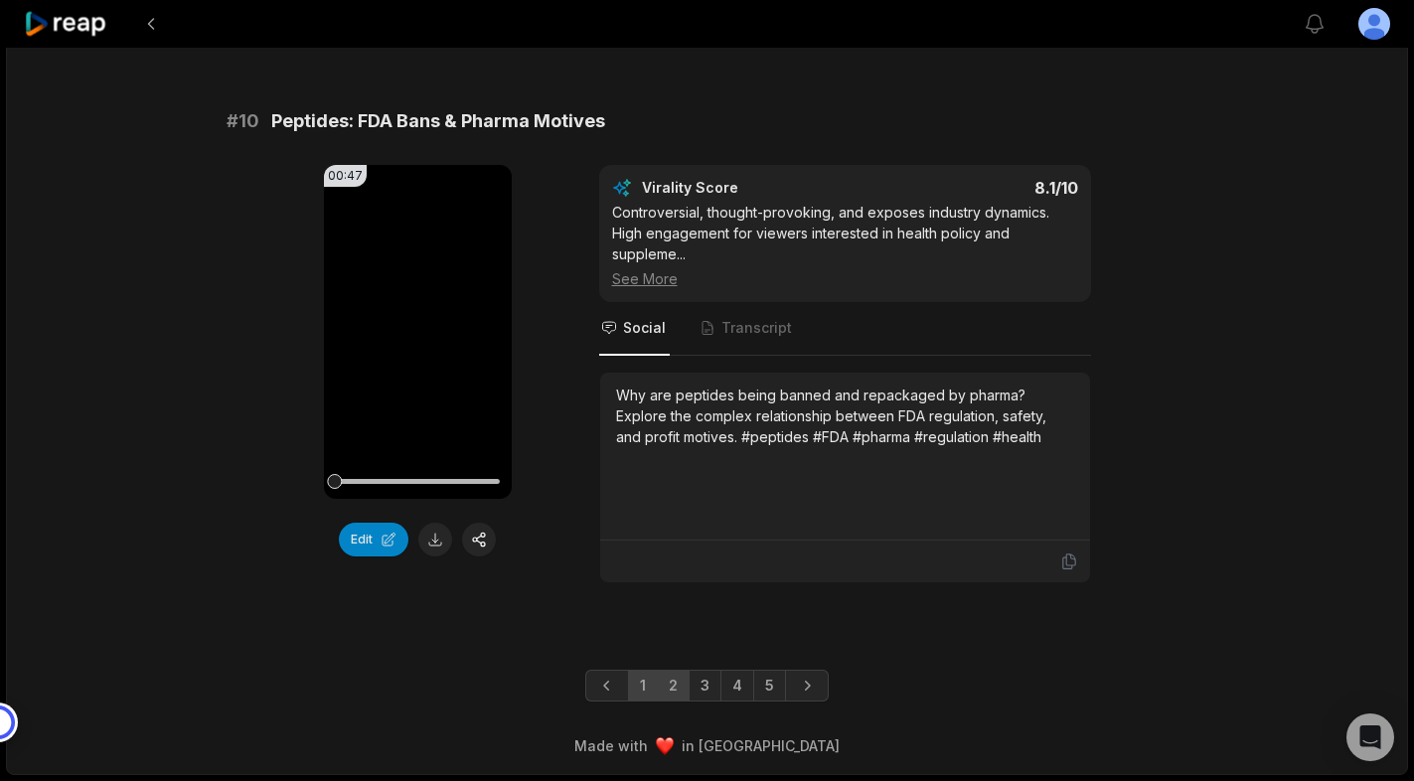
click at [672, 690] on link "2" at bounding box center [673, 686] width 33 height 32
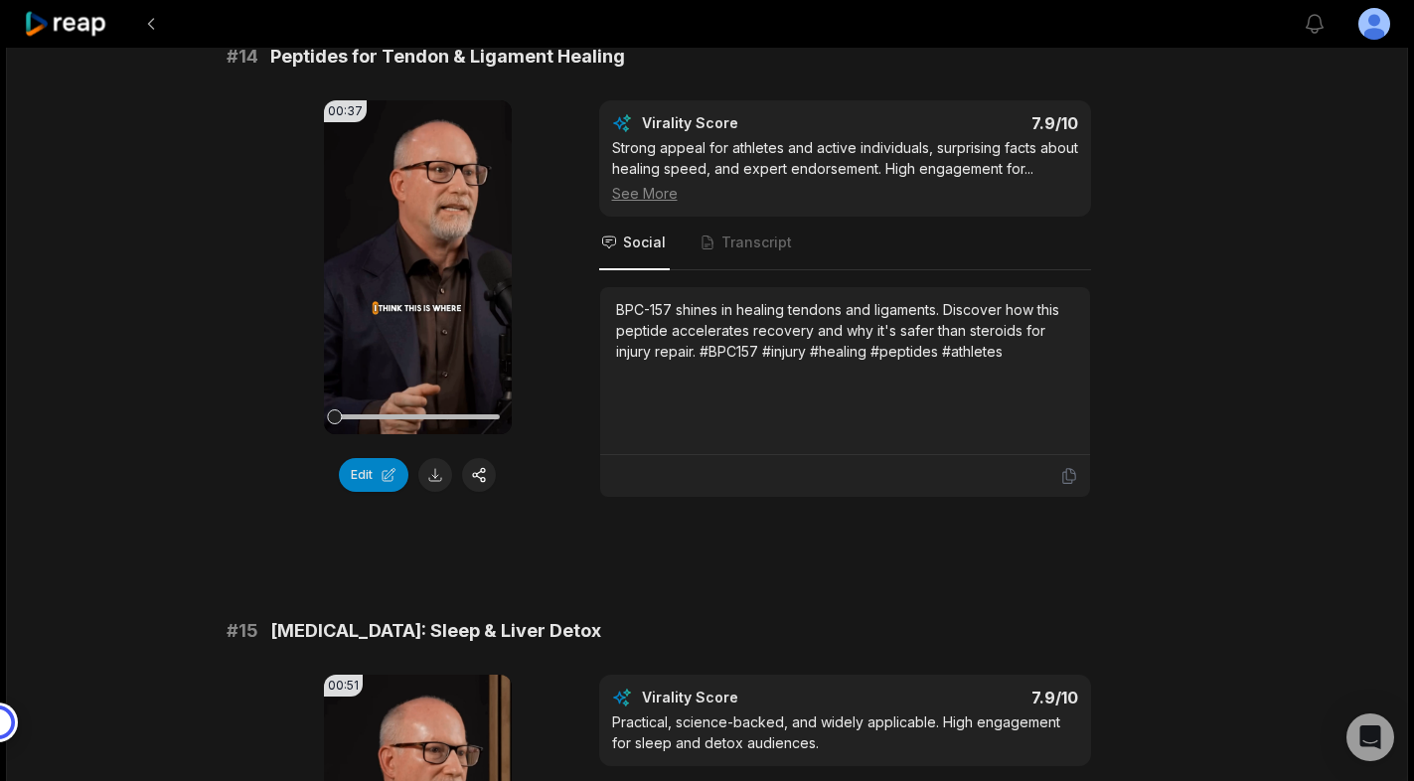
scroll to position [1759, 0]
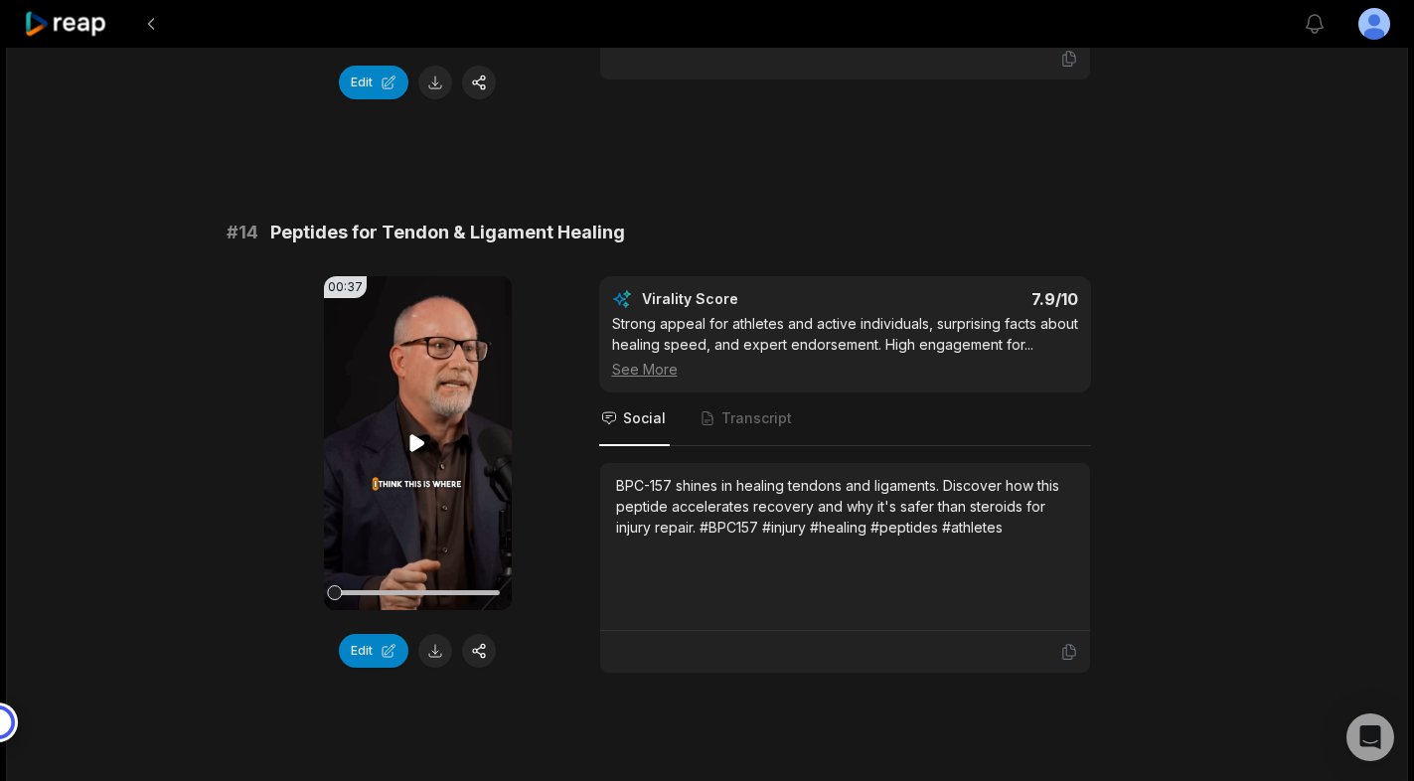
click at [422, 431] on icon at bounding box center [417, 443] width 24 height 24
click at [435, 636] on button at bounding box center [435, 651] width 34 height 34
click at [483, 590] on div at bounding box center [417, 592] width 165 height 5
click at [470, 590] on div at bounding box center [417, 592] width 165 height 5
click at [415, 434] on icon at bounding box center [417, 442] width 15 height 17
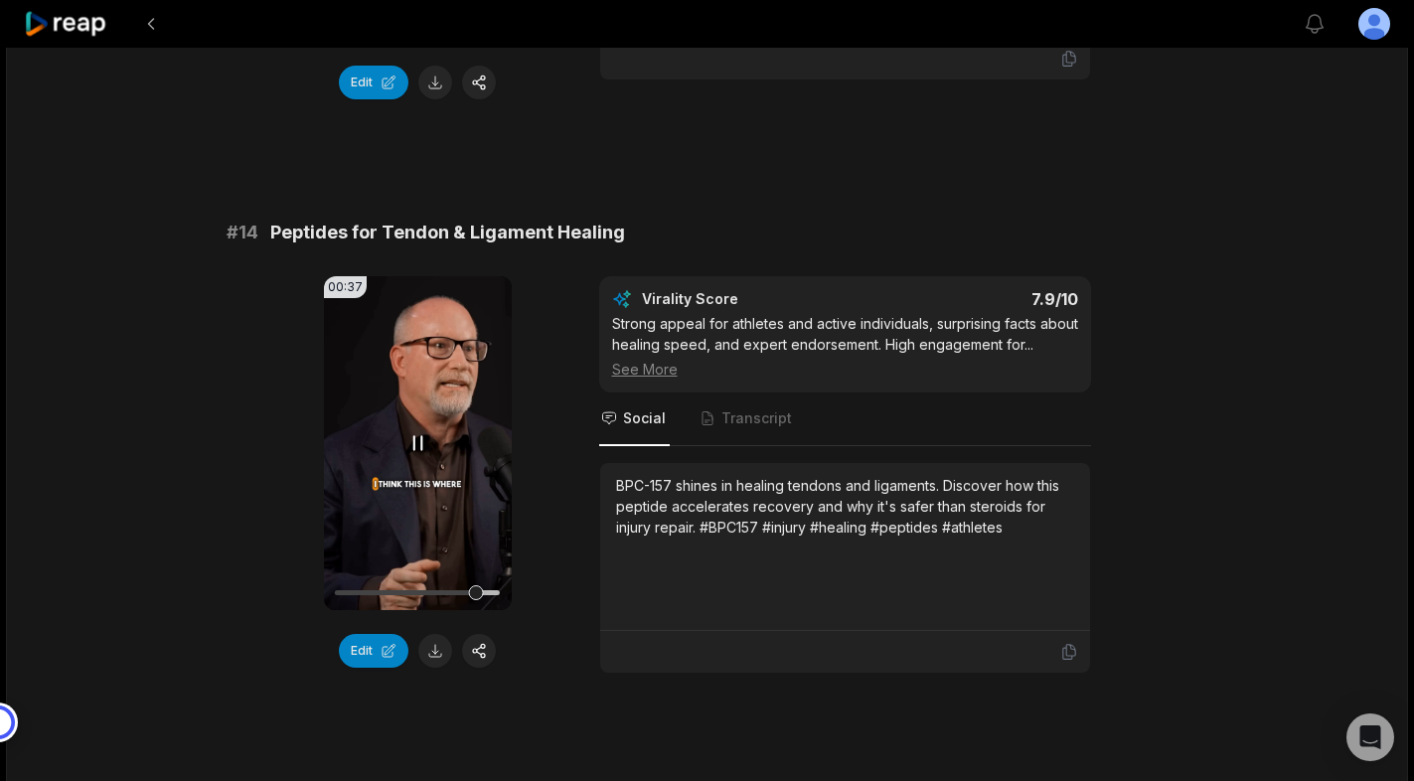
click at [415, 431] on icon at bounding box center [417, 443] width 24 height 24
